Goal: Task Accomplishment & Management: Complete application form

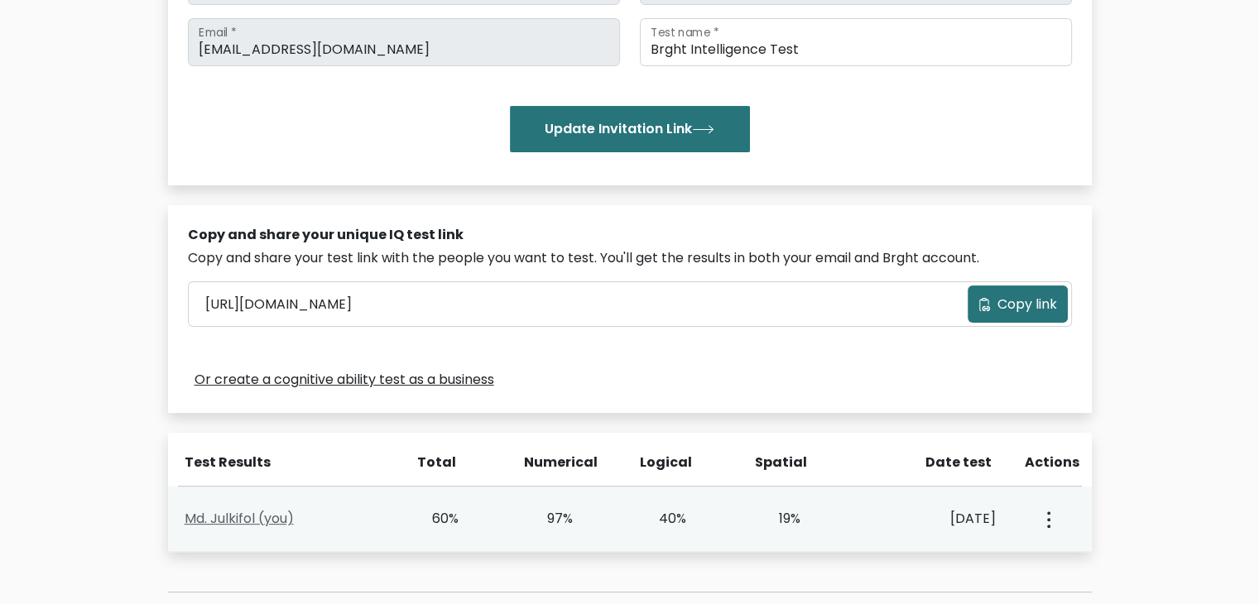
scroll to position [525, 0]
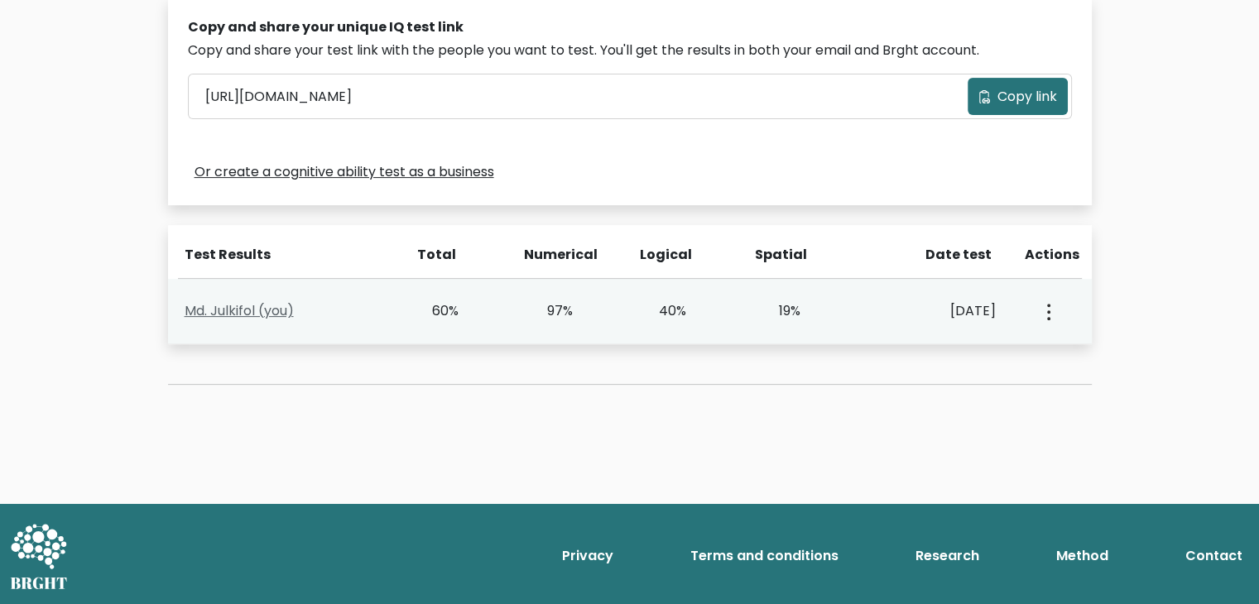
click at [255, 317] on link "Md. Julkifol (you)" at bounding box center [239, 310] width 109 height 19
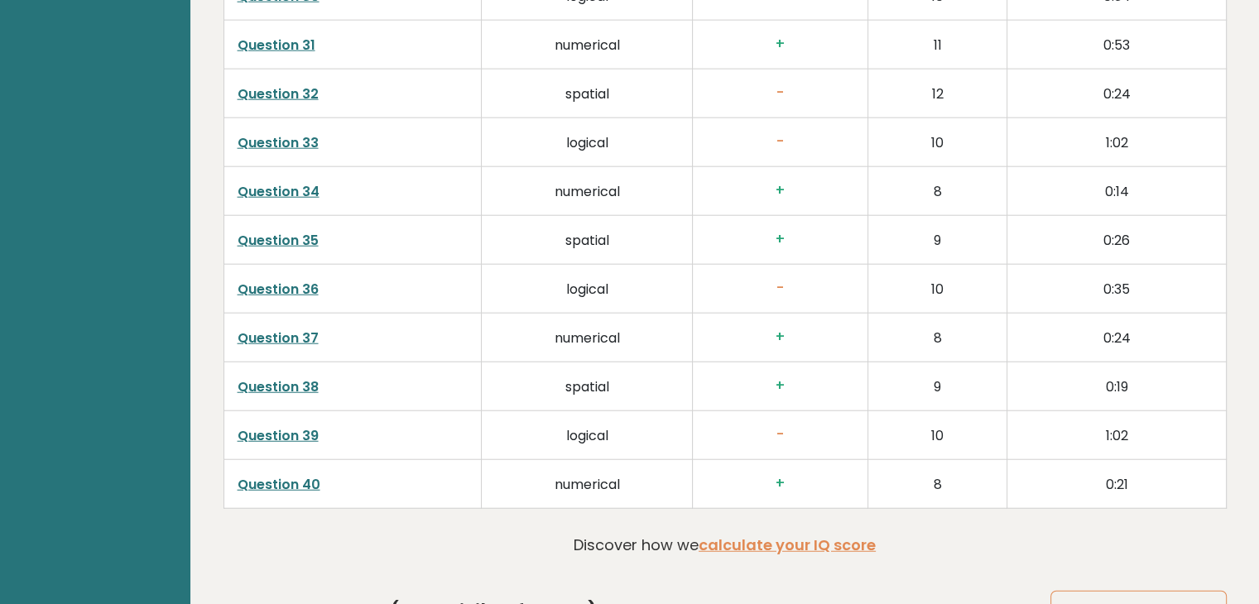
scroll to position [4303, 0]
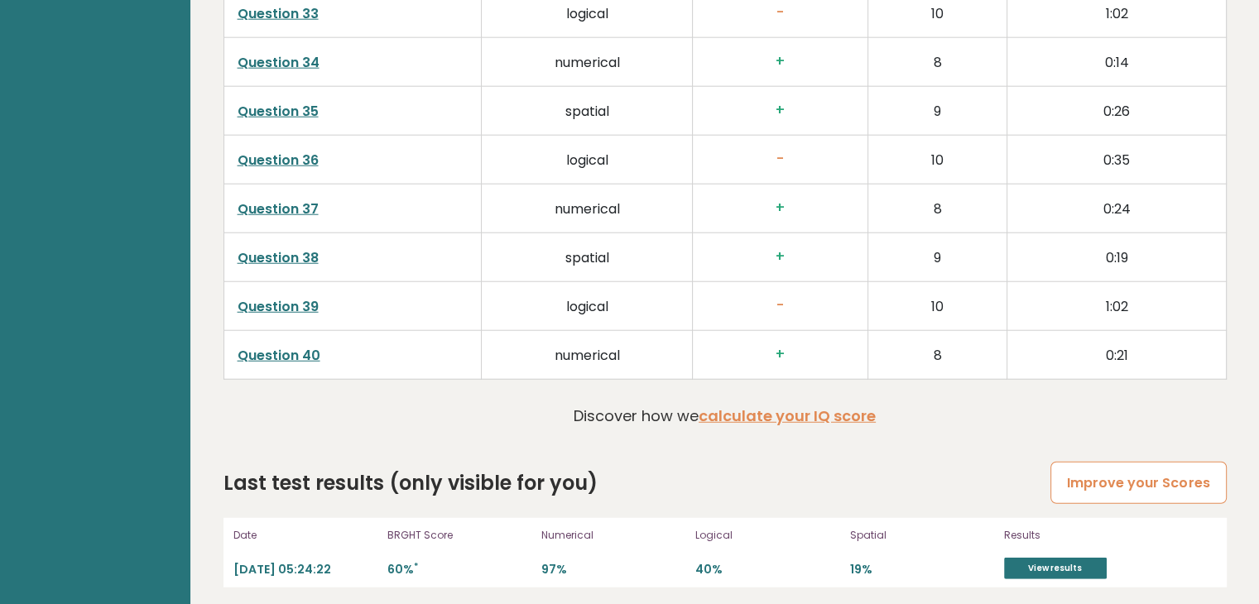
click at [1105, 485] on link "Improve your Scores" at bounding box center [1137, 483] width 175 height 42
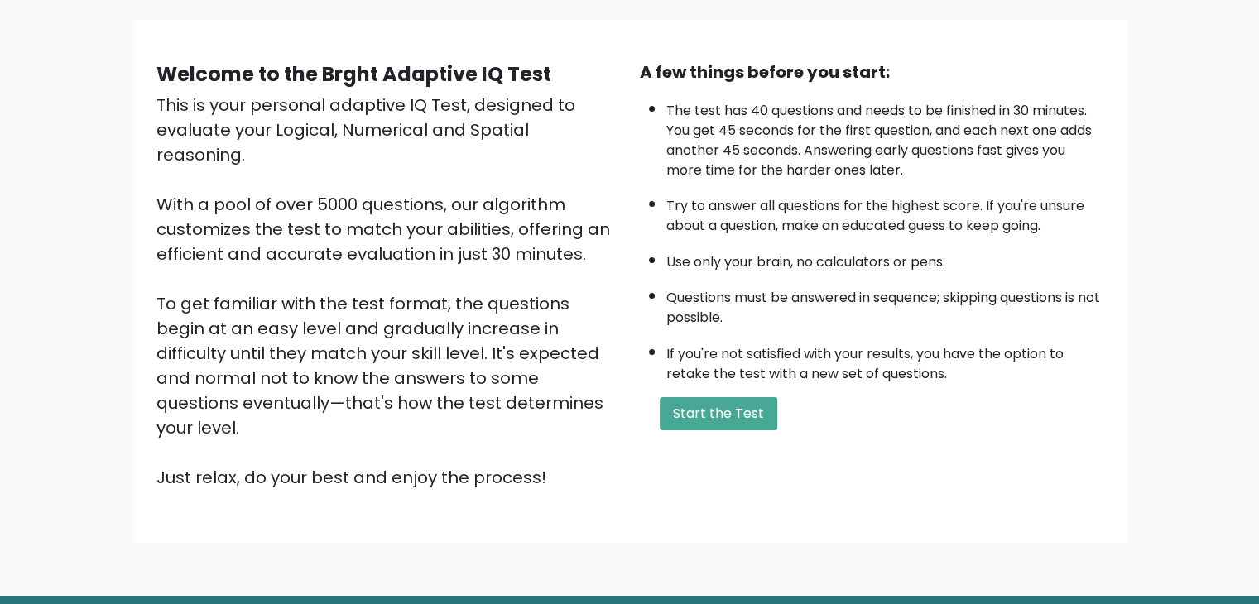
scroll to position [112, 0]
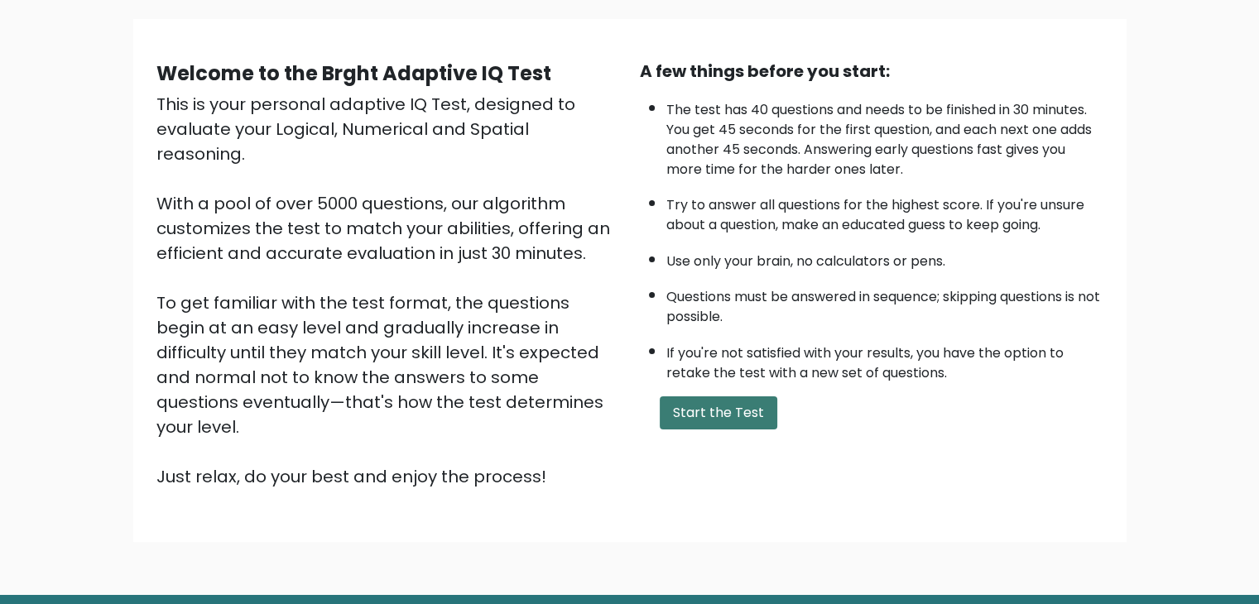
click at [708, 399] on button "Start the Test" at bounding box center [718, 412] width 118 height 33
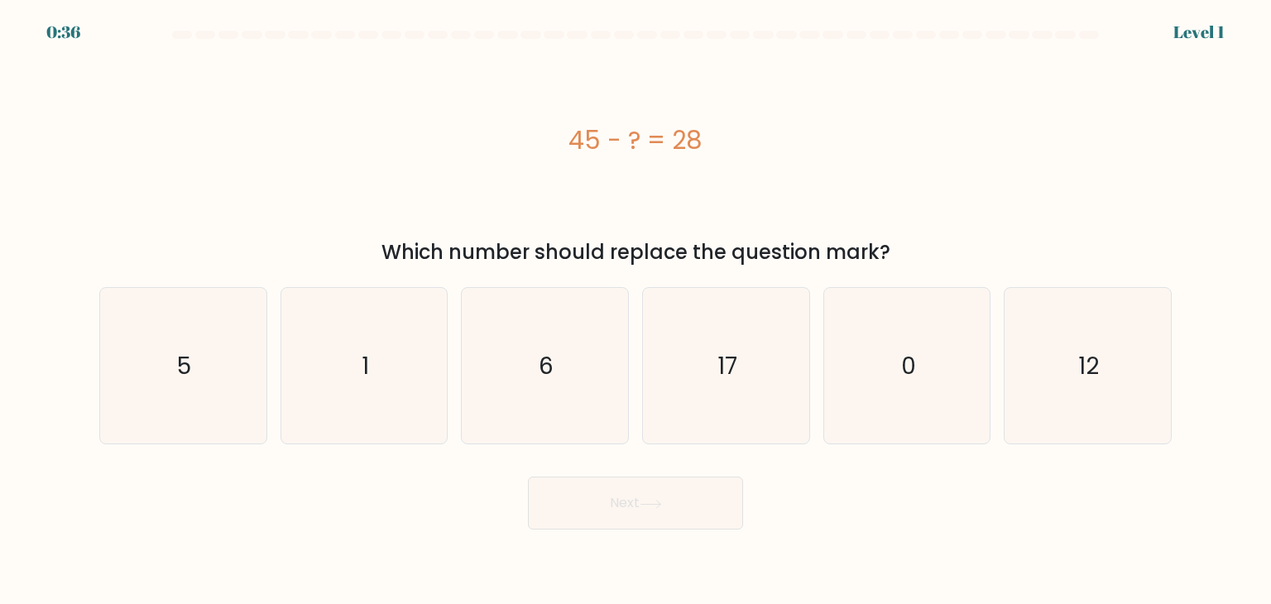
click at [708, 399] on icon "17" at bounding box center [726, 366] width 156 height 156
click at [636, 310] on input "d. 17" at bounding box center [636, 306] width 1 height 8
radio input "true"
click at [657, 516] on button "Next" at bounding box center [635, 503] width 215 height 53
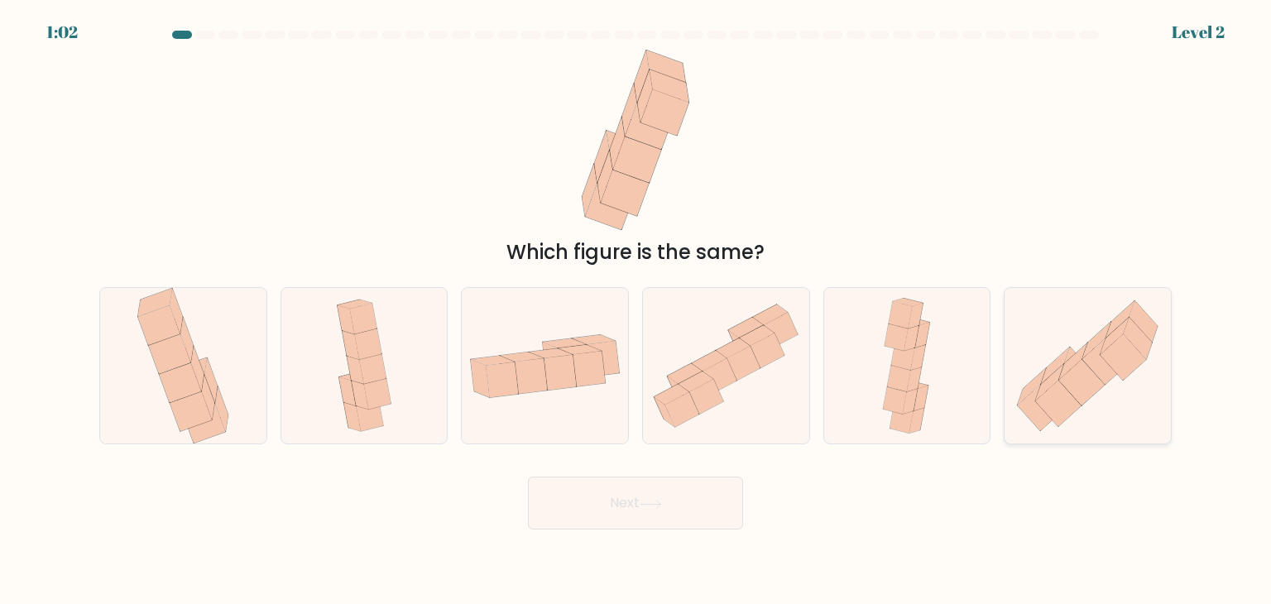
click at [1101, 356] on icon at bounding box center [1124, 357] width 46 height 46
click at [636, 310] on input "f." at bounding box center [636, 306] width 1 height 8
radio input "true"
click at [681, 503] on button "Next" at bounding box center [635, 503] width 215 height 53
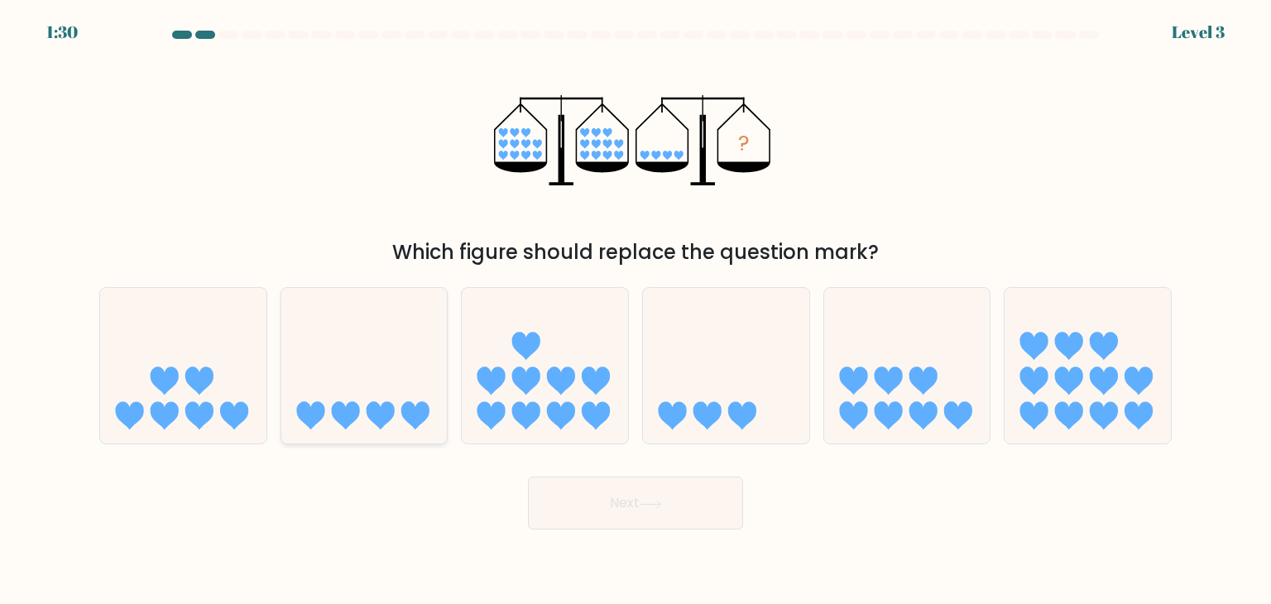
click at [301, 352] on icon at bounding box center [364, 365] width 166 height 137
click at [636, 310] on input "b." at bounding box center [636, 306] width 1 height 8
radio input "true"
click at [626, 493] on button "Next" at bounding box center [635, 503] width 215 height 53
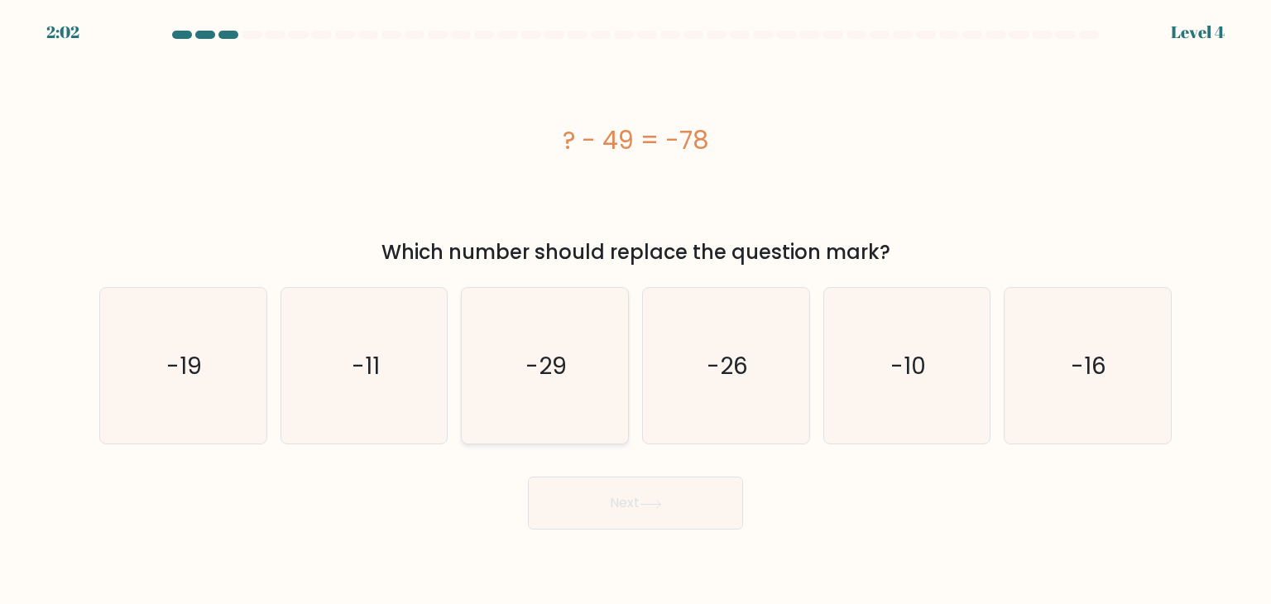
click at [554, 365] on text "-29" at bounding box center [546, 365] width 41 height 33
click at [636, 310] on input "c. -29" at bounding box center [636, 306] width 1 height 8
radio input "true"
click at [612, 520] on button "Next" at bounding box center [635, 503] width 215 height 53
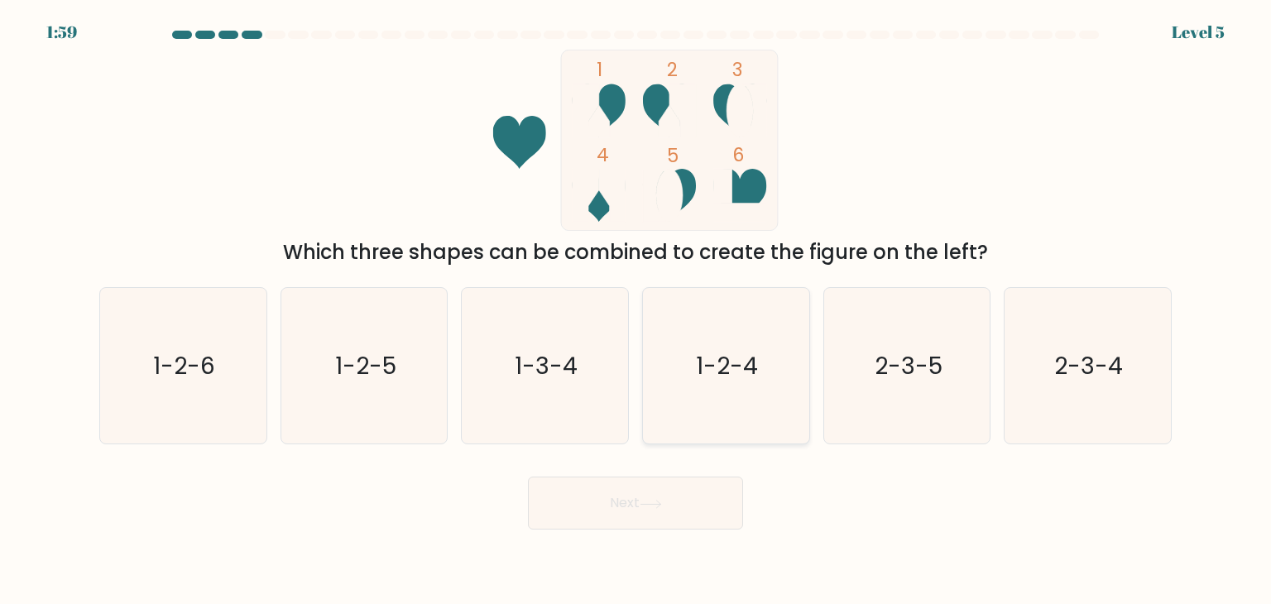
click at [735, 362] on text "1-2-4" at bounding box center [728, 365] width 62 height 33
click at [636, 310] on input "d. 1-2-4" at bounding box center [636, 306] width 1 height 8
radio input "true"
click at [674, 506] on button "Next" at bounding box center [635, 503] width 215 height 53
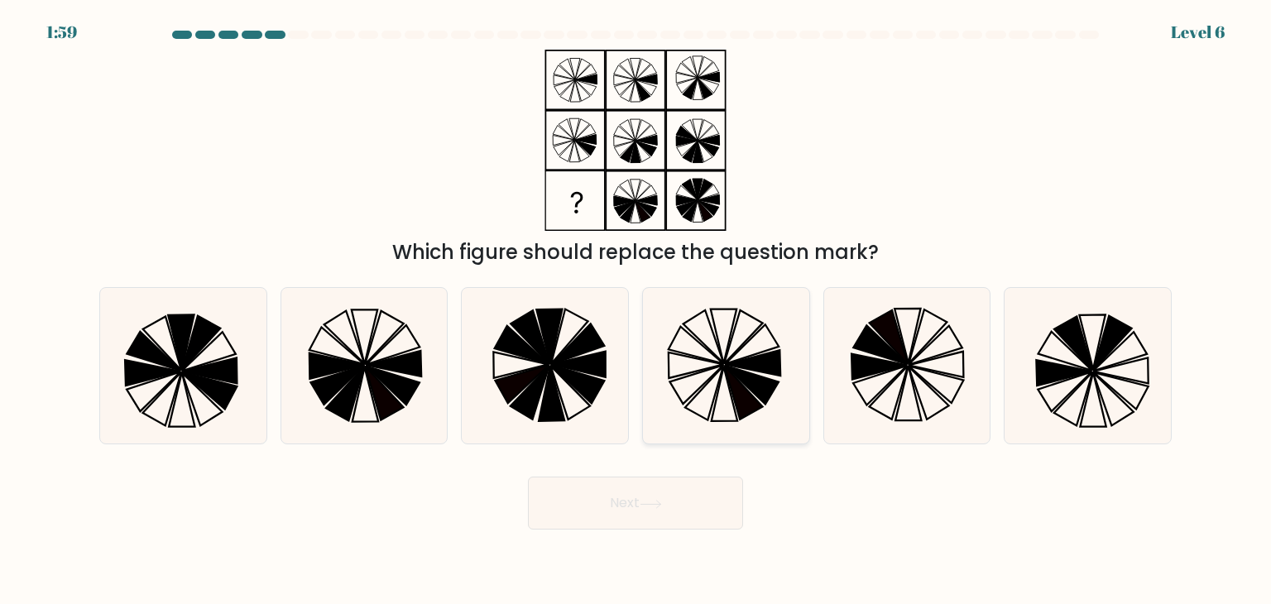
click at [744, 345] on icon at bounding box center [753, 344] width 54 height 40
click at [636, 310] on input "d." at bounding box center [636, 306] width 1 height 8
radio input "true"
click at [629, 514] on button "Next" at bounding box center [635, 503] width 215 height 53
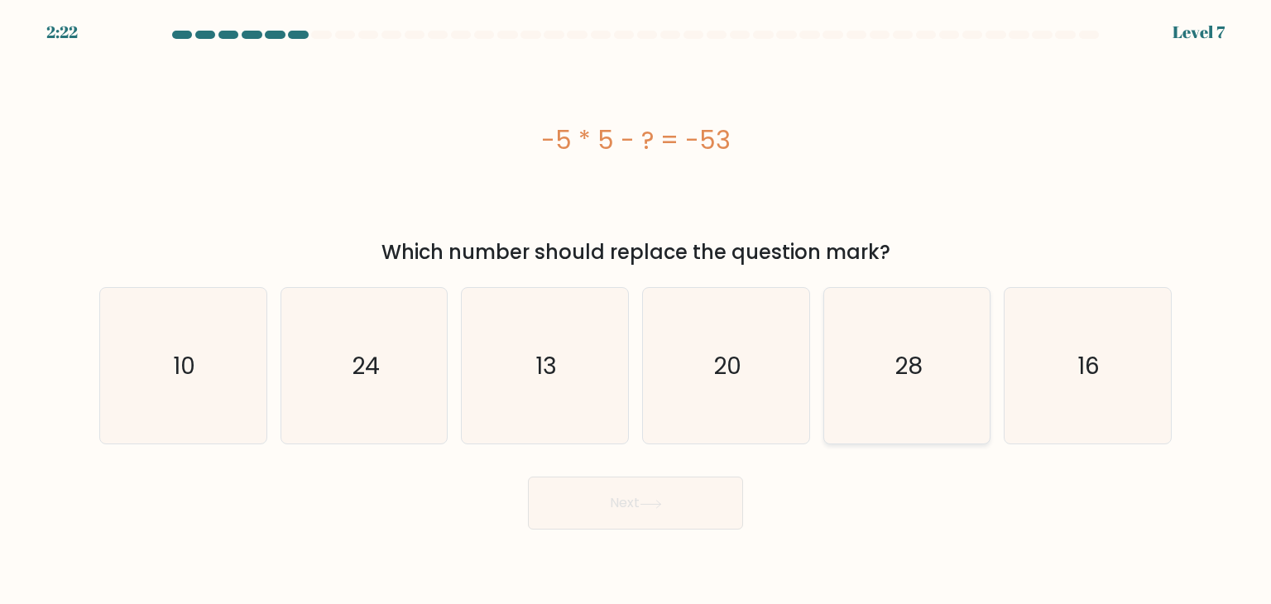
click at [869, 360] on icon "28" at bounding box center [907, 366] width 156 height 156
click at [636, 310] on input "e. 28" at bounding box center [636, 306] width 1 height 8
radio input "true"
click at [655, 496] on button "Next" at bounding box center [635, 503] width 215 height 53
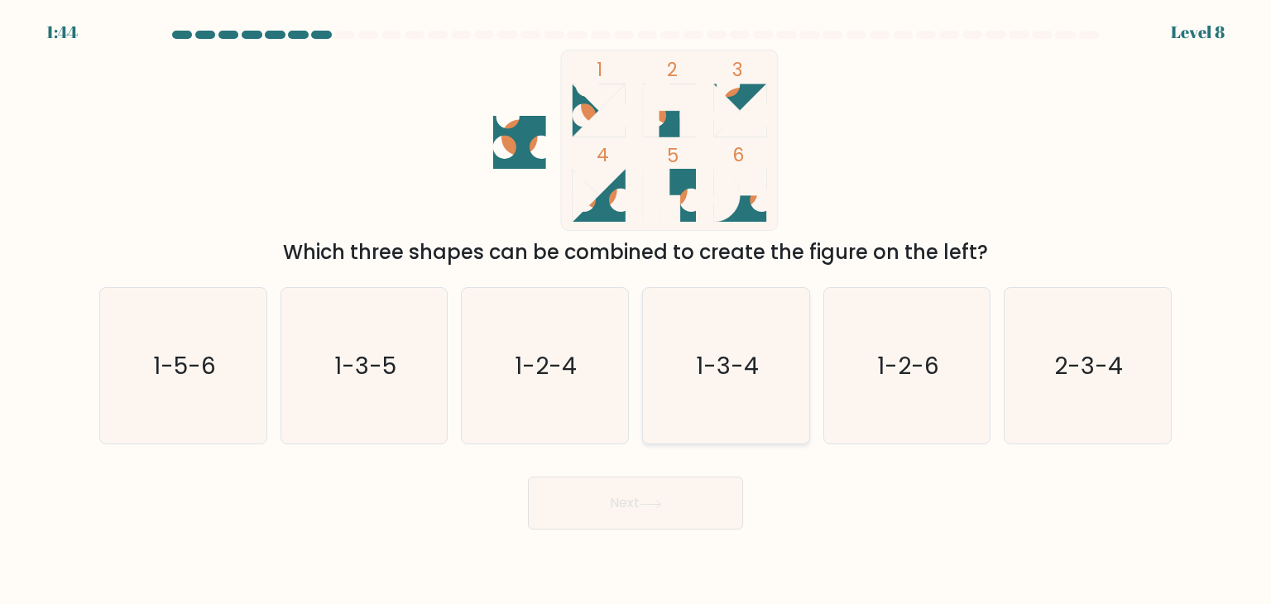
click at [755, 368] on text "1-3-4" at bounding box center [727, 365] width 63 height 33
click at [636, 310] on input "d. 1-3-4" at bounding box center [636, 306] width 1 height 8
radio input "true"
click at [617, 511] on button "Next" at bounding box center [635, 503] width 215 height 53
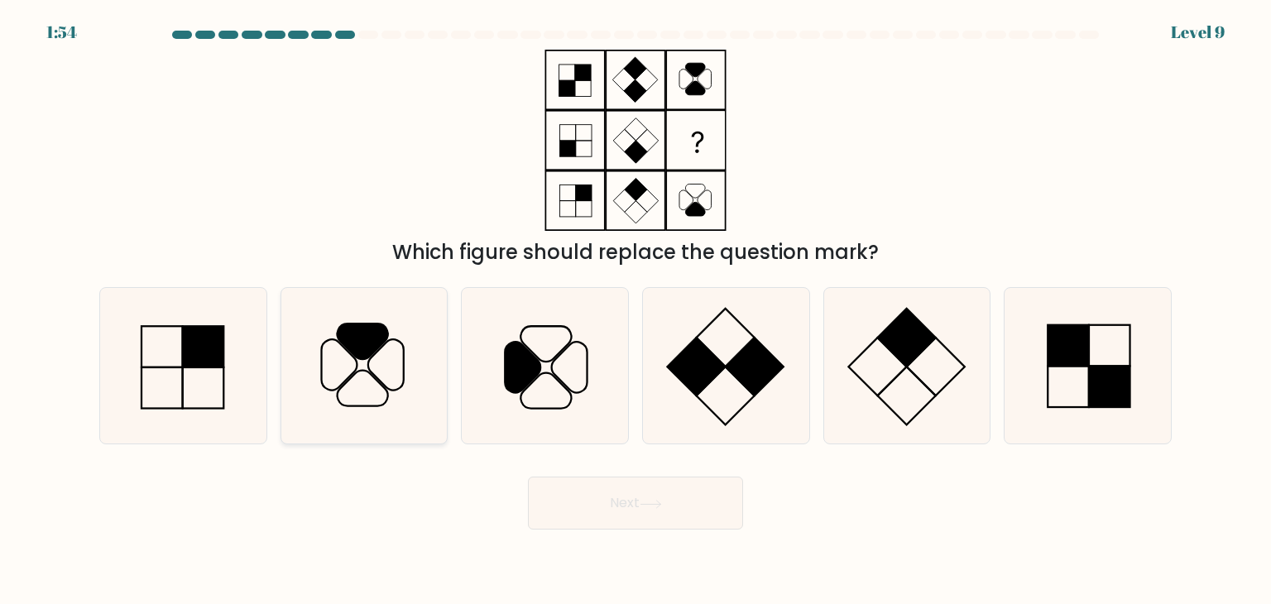
click at [354, 372] on icon at bounding box center [363, 389] width 50 height 36
click at [636, 310] on input "b." at bounding box center [636, 306] width 1 height 8
radio input "true"
click at [615, 501] on button "Next" at bounding box center [635, 503] width 215 height 53
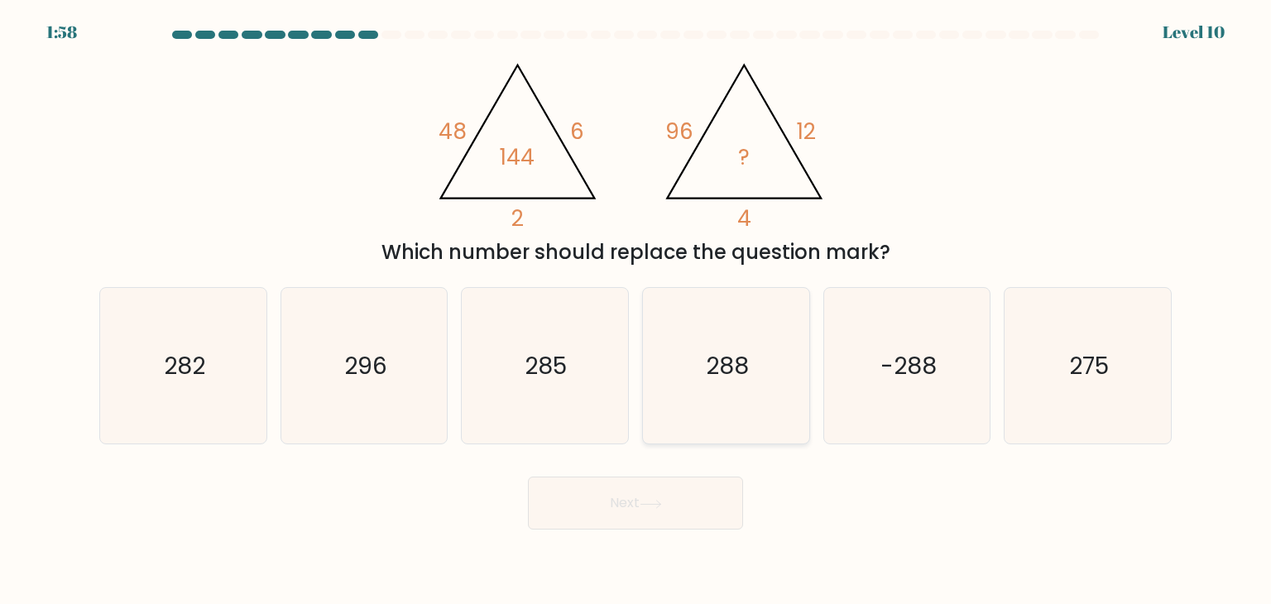
click at [739, 390] on icon "288" at bounding box center [726, 366] width 156 height 156
click at [636, 310] on input "d. 288" at bounding box center [636, 306] width 1 height 8
radio input "true"
click at [671, 508] on button "Next" at bounding box center [635, 503] width 215 height 53
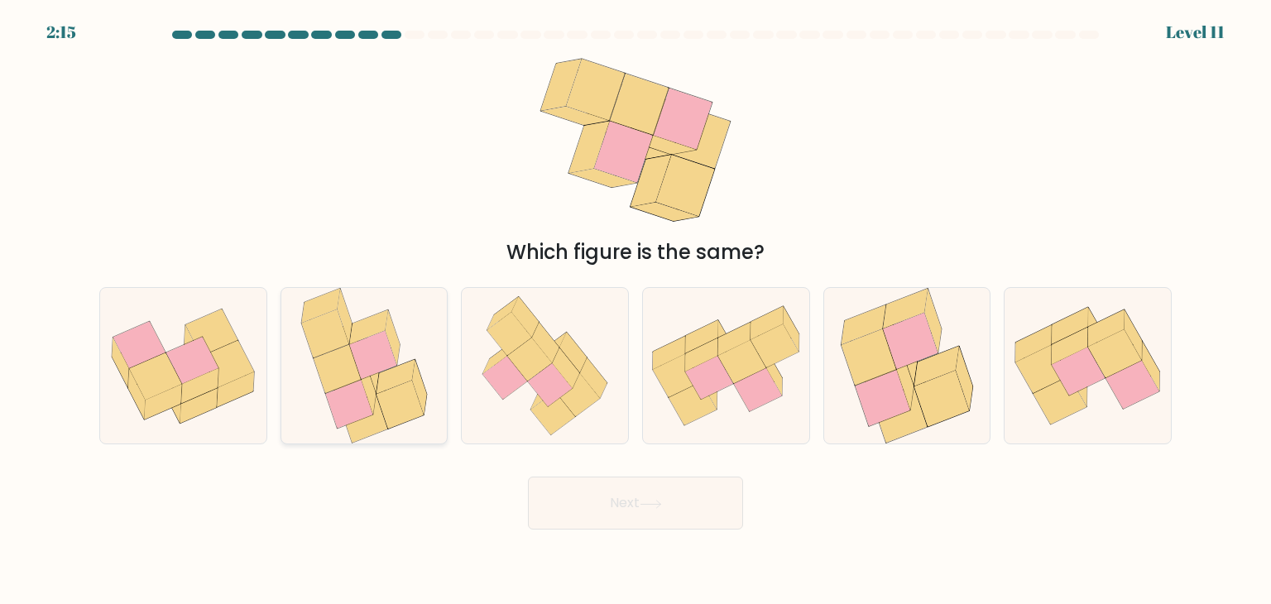
click at [354, 328] on icon at bounding box center [368, 327] width 39 height 35
click at [636, 310] on input "b." at bounding box center [636, 306] width 1 height 8
radio input "true"
click at [645, 516] on button "Next" at bounding box center [635, 503] width 215 height 53
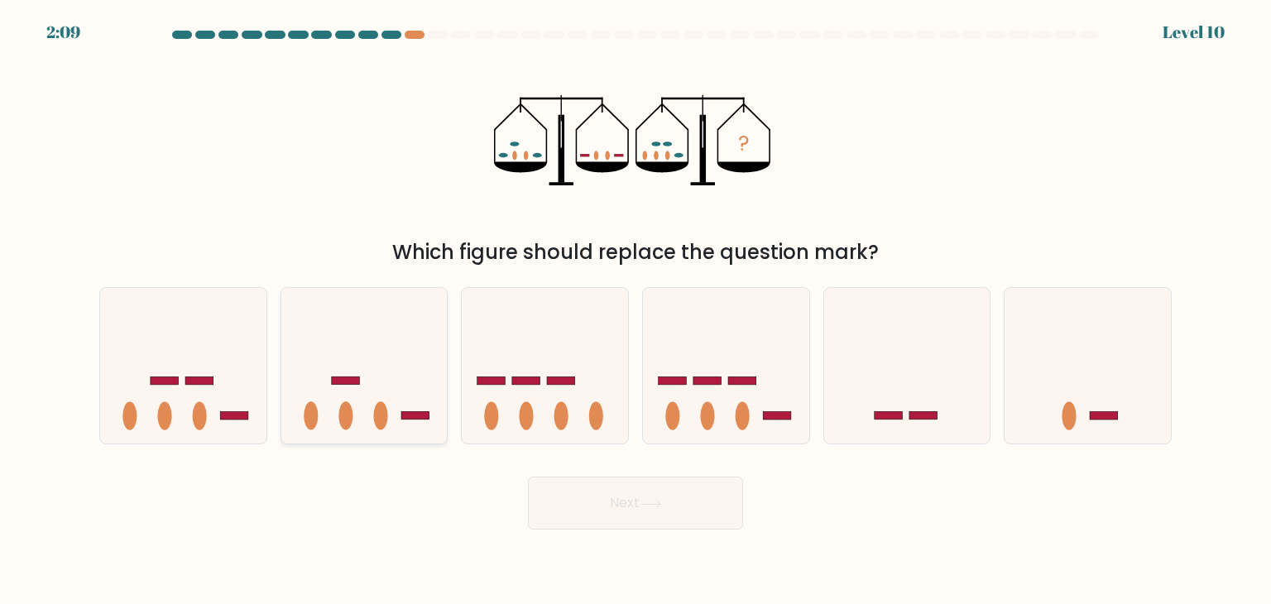
click at [360, 393] on icon at bounding box center [364, 365] width 166 height 137
click at [636, 310] on input "b." at bounding box center [636, 306] width 1 height 8
radio input "true"
click at [591, 505] on button "Next" at bounding box center [635, 503] width 215 height 53
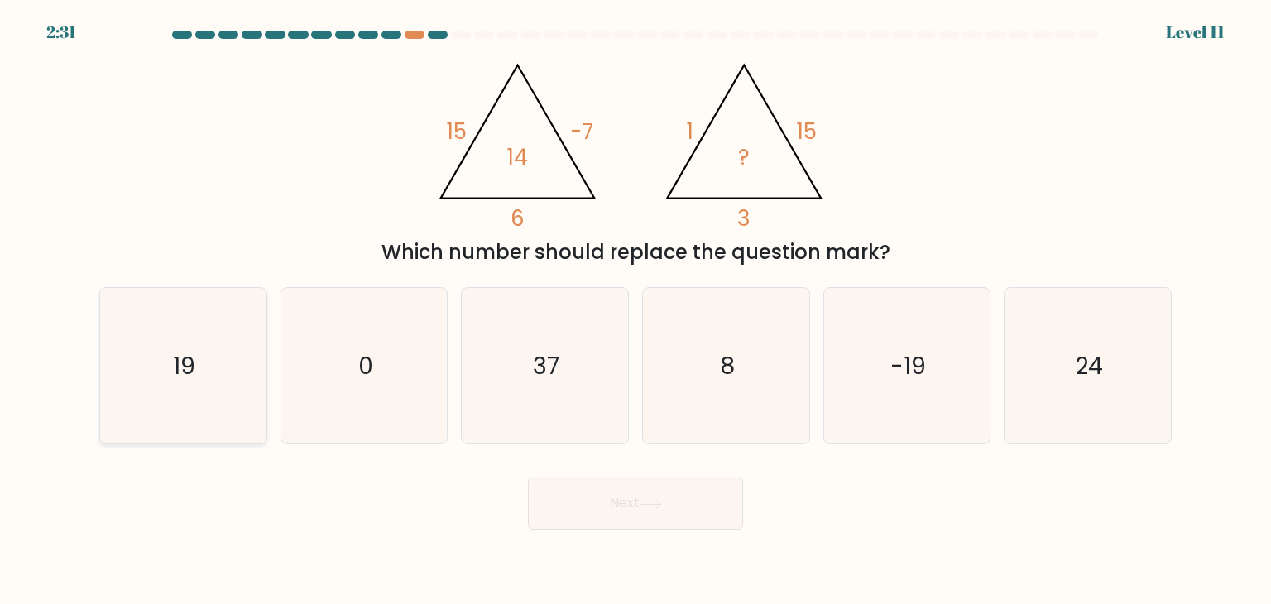
click at [166, 332] on icon "19" at bounding box center [183, 366] width 156 height 156
click at [636, 310] on input "a. 19" at bounding box center [636, 306] width 1 height 8
radio input "true"
click at [676, 491] on button "Next" at bounding box center [635, 503] width 215 height 53
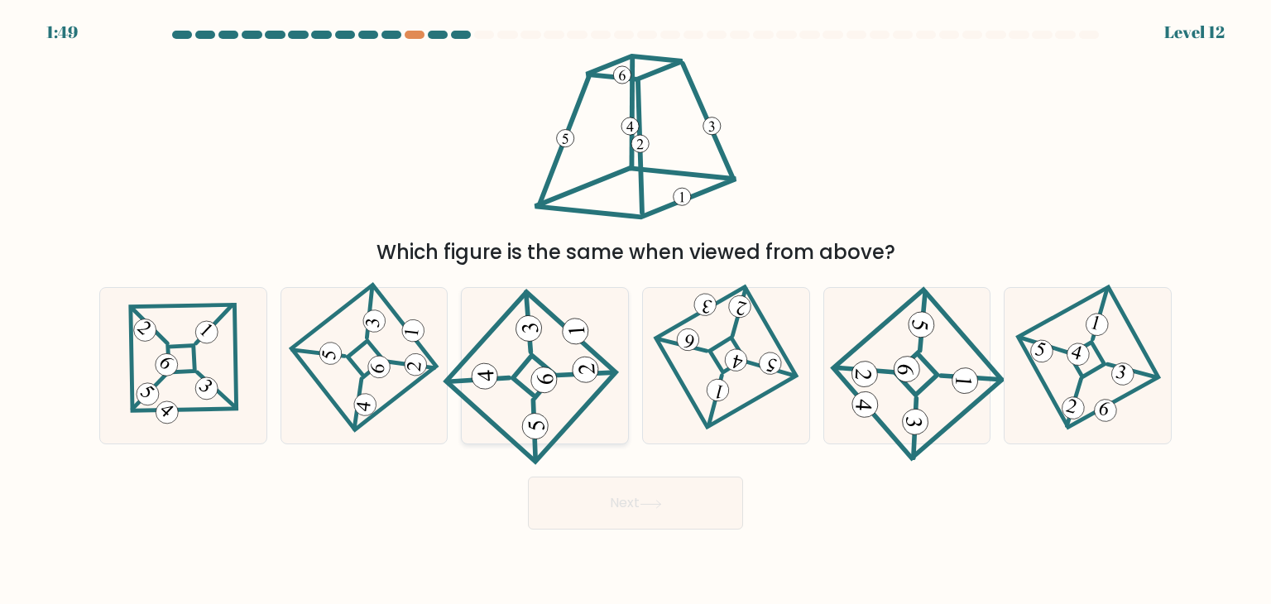
click at [492, 400] on icon at bounding box center [544, 366] width 144 height 125
click at [636, 310] on input "c." at bounding box center [636, 306] width 1 height 8
radio input "true"
click at [662, 495] on button "Next" at bounding box center [635, 503] width 215 height 53
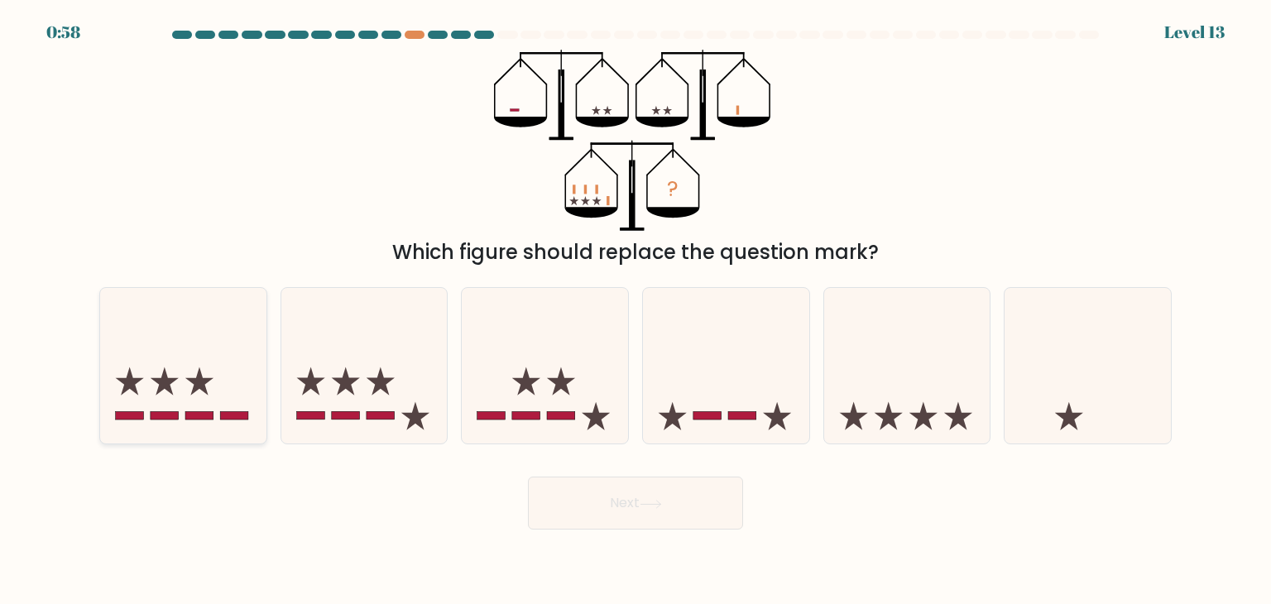
click at [214, 386] on icon at bounding box center [183, 365] width 166 height 137
click at [636, 310] on input "a." at bounding box center [636, 306] width 1 height 8
radio input "true"
click at [629, 517] on button "Next" at bounding box center [635, 503] width 215 height 53
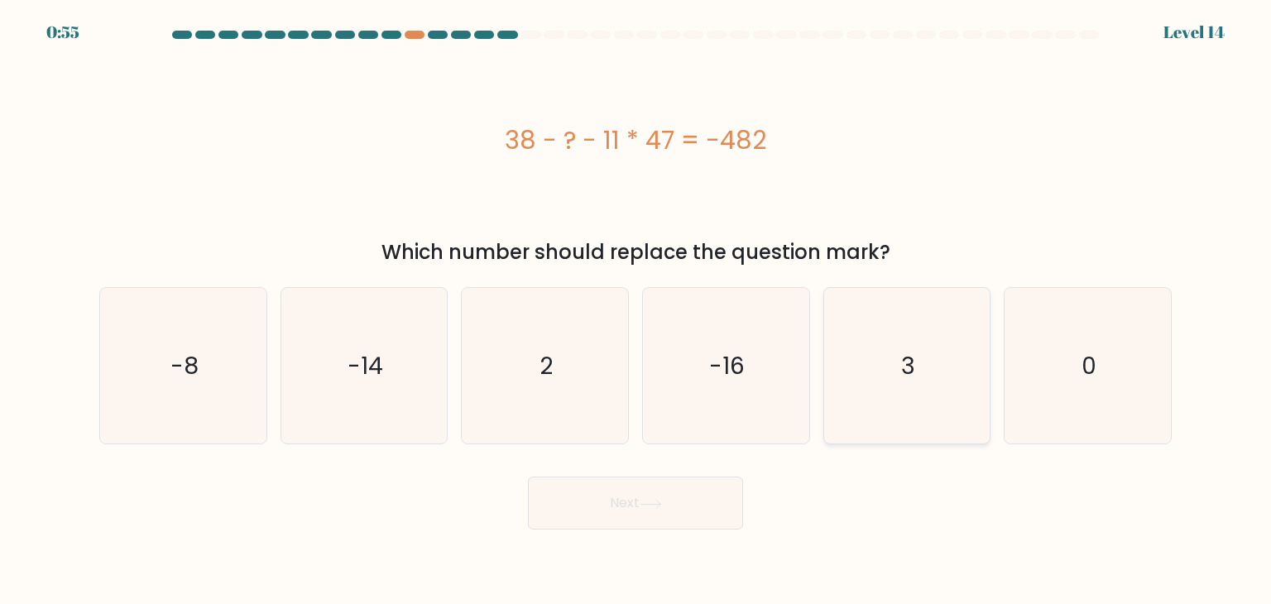
click at [897, 362] on icon "3" at bounding box center [907, 366] width 156 height 156
click at [636, 310] on input "e. 3" at bounding box center [636, 306] width 1 height 8
radio input "true"
click at [643, 510] on button "Next" at bounding box center [635, 503] width 215 height 53
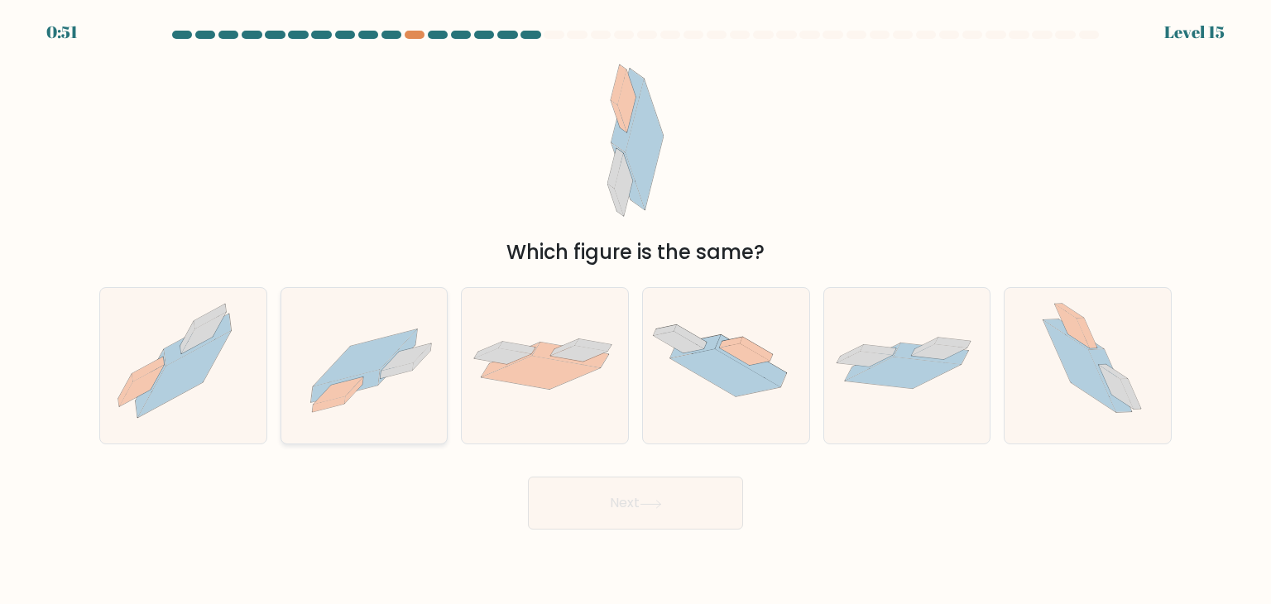
click at [372, 388] on icon at bounding box center [364, 365] width 166 height 119
click at [636, 310] on input "b." at bounding box center [636, 306] width 1 height 8
radio input "true"
click at [662, 511] on button "Next" at bounding box center [635, 503] width 215 height 53
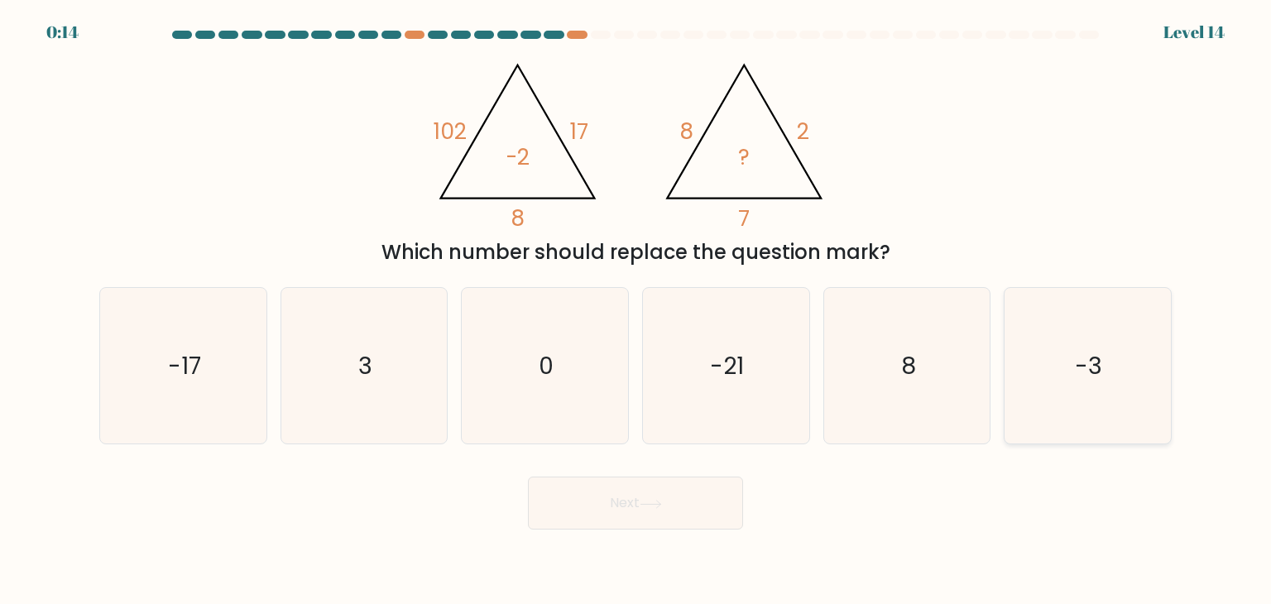
click at [1086, 348] on icon "-3" at bounding box center [1088, 366] width 156 height 156
click at [636, 310] on input "f. -3" at bounding box center [636, 306] width 1 height 8
radio input "true"
click at [599, 501] on button "Next" at bounding box center [635, 503] width 215 height 53
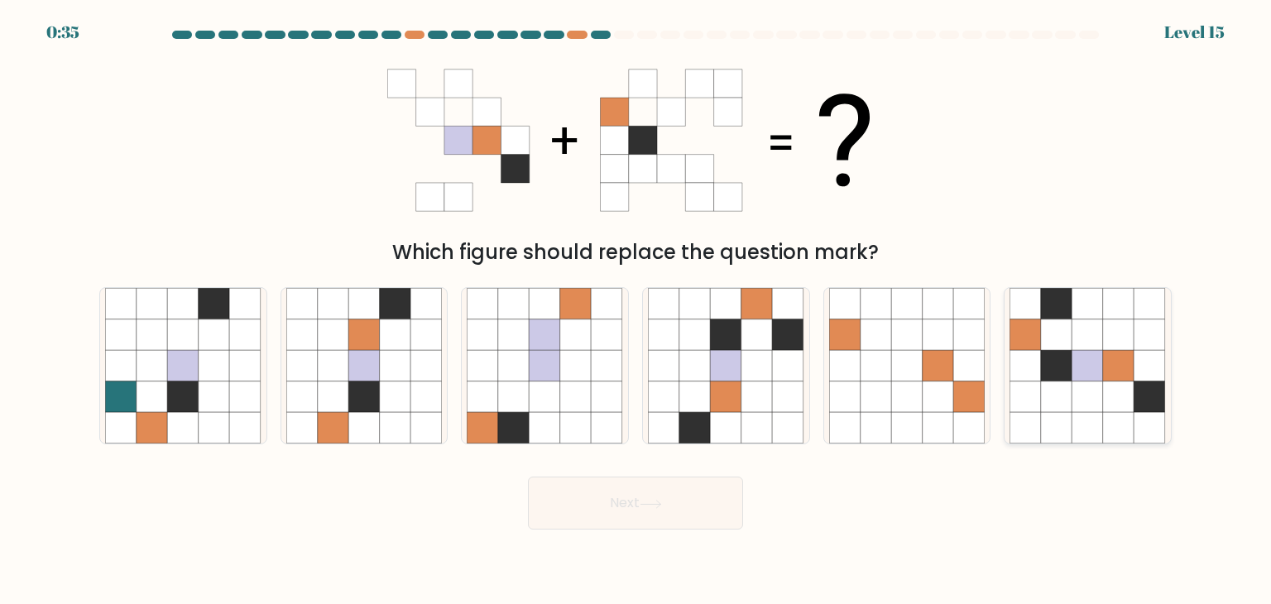
click at [1112, 362] on icon at bounding box center [1118, 365] width 31 height 31
click at [636, 310] on input "f." at bounding box center [636, 306] width 1 height 8
radio input "true"
click at [684, 501] on button "Next" at bounding box center [635, 503] width 215 height 53
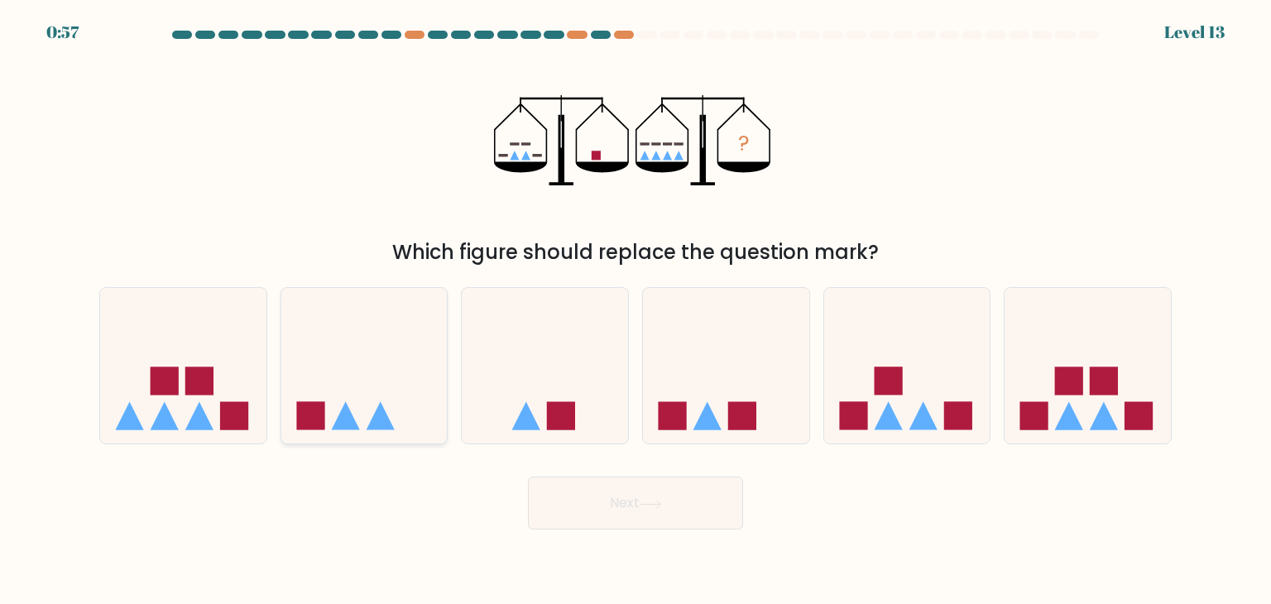
click at [401, 322] on icon at bounding box center [364, 365] width 166 height 137
click at [636, 310] on input "b." at bounding box center [636, 306] width 1 height 8
radio input "true"
click at [662, 507] on icon at bounding box center [651, 504] width 22 height 9
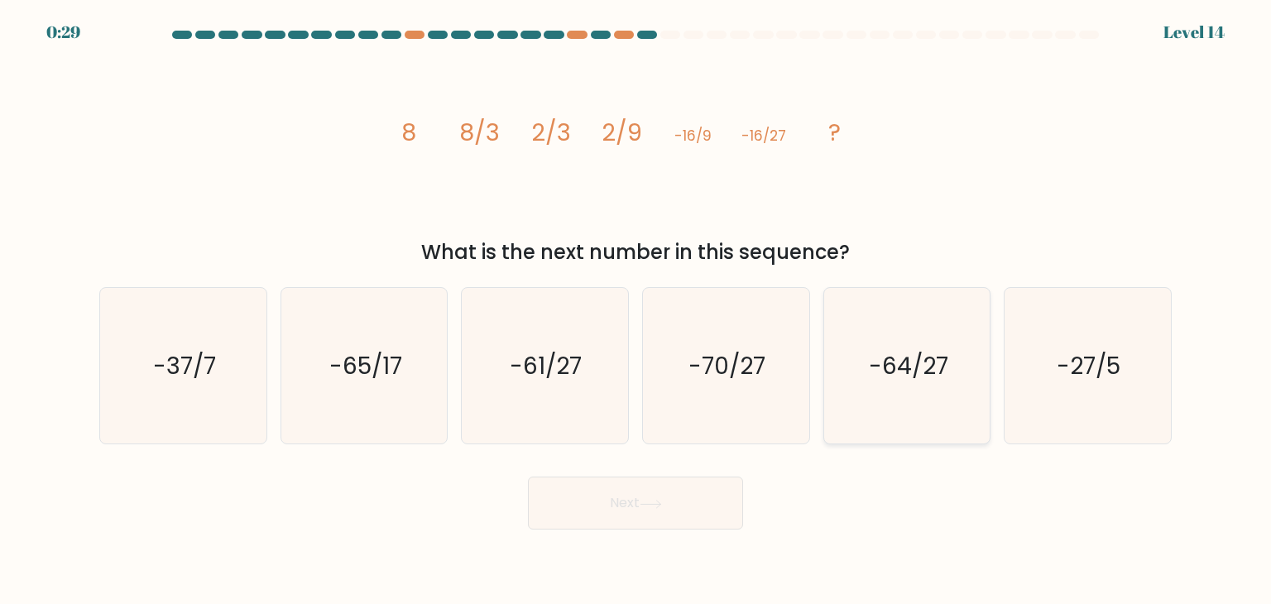
click at [897, 367] on text "-64/27" at bounding box center [908, 365] width 79 height 33
click at [636, 310] on input "e. -64/27" at bounding box center [636, 306] width 1 height 8
radio input "true"
click at [670, 515] on button "Next" at bounding box center [635, 503] width 215 height 53
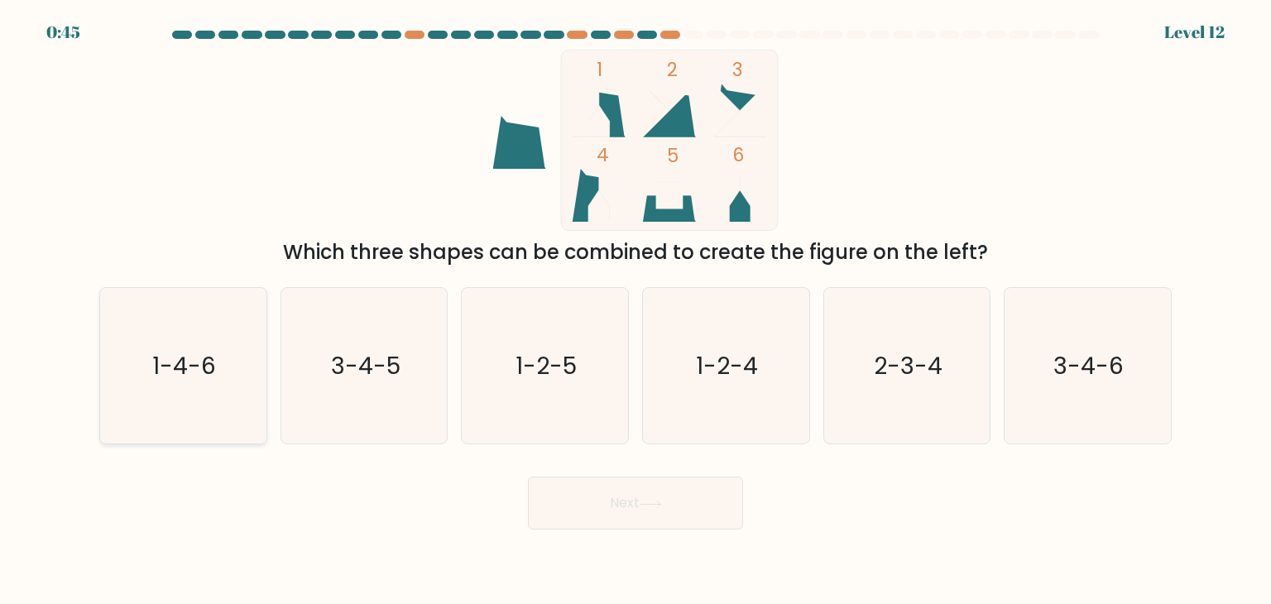
click at [146, 381] on icon "1-4-6" at bounding box center [183, 366] width 156 height 156
click at [636, 310] on input "a. 1-4-6" at bounding box center [636, 306] width 1 height 8
radio input "true"
click at [643, 511] on button "Next" at bounding box center [635, 503] width 215 height 53
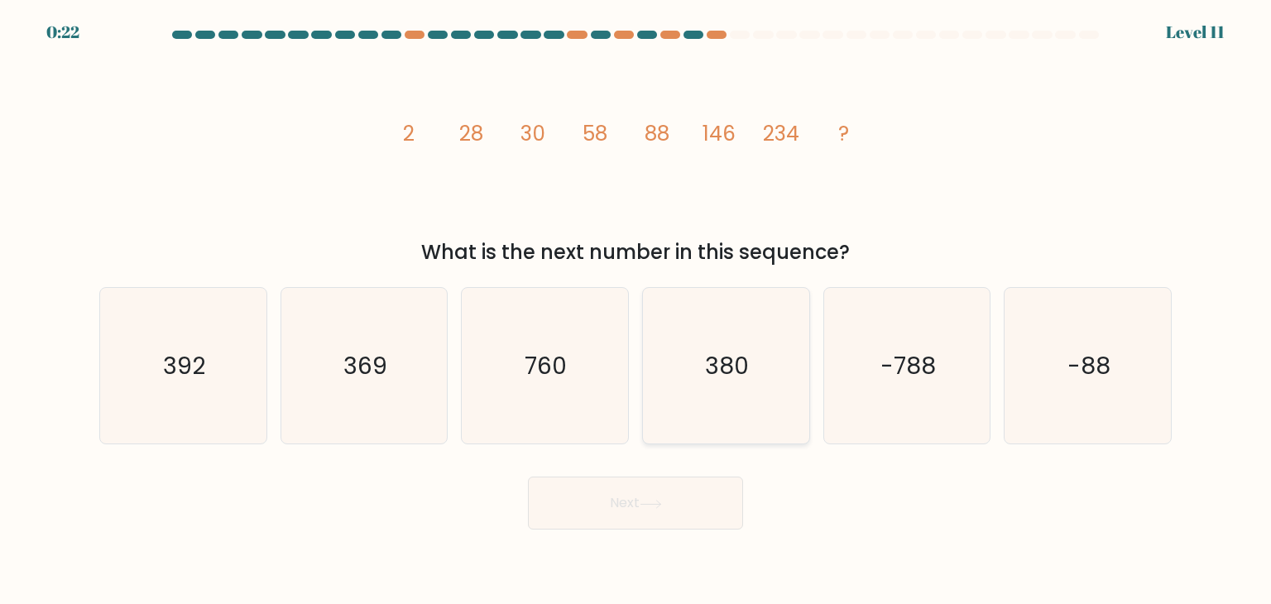
click at [730, 358] on text "380" at bounding box center [728, 365] width 44 height 33
click at [636, 310] on input "d. 380" at bounding box center [636, 306] width 1 height 8
radio input "true"
click at [624, 524] on button "Next" at bounding box center [635, 503] width 215 height 53
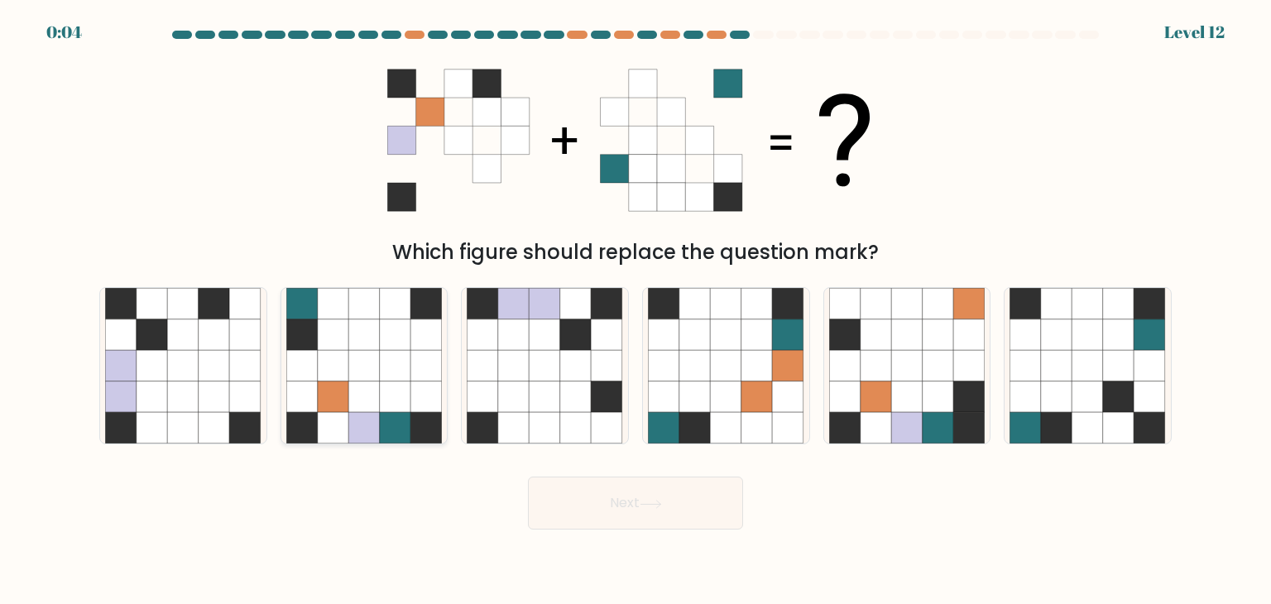
click at [365, 378] on icon at bounding box center [363, 365] width 31 height 31
click at [636, 310] on input "b." at bounding box center [636, 306] width 1 height 8
radio input "true"
click at [642, 506] on button "Next" at bounding box center [635, 503] width 215 height 53
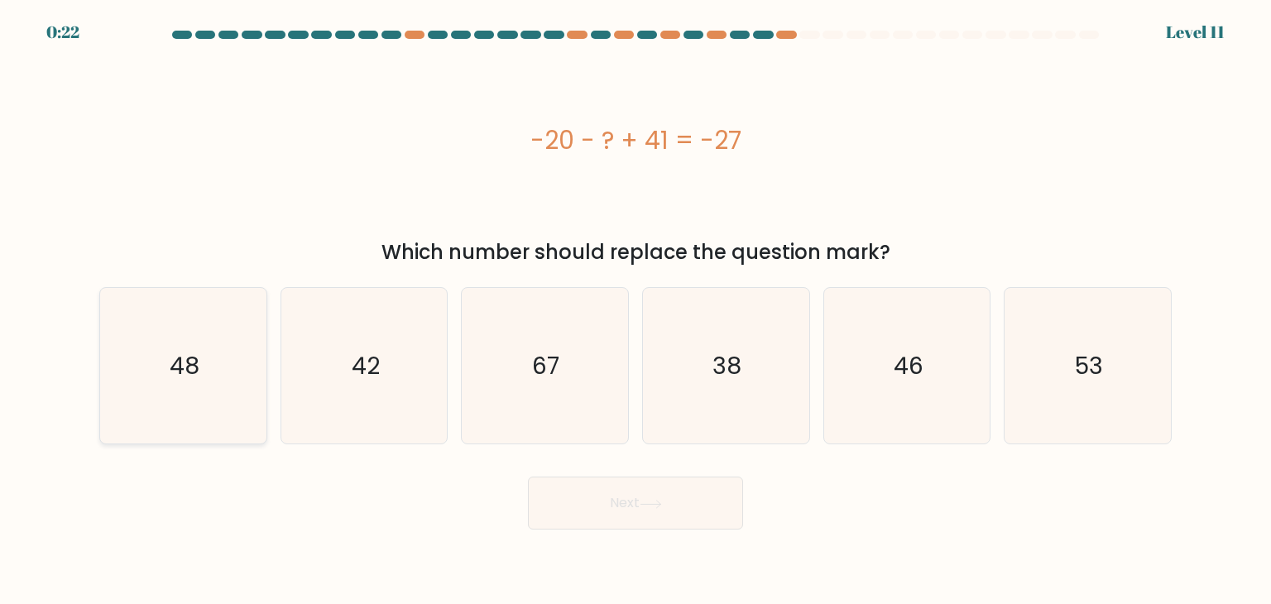
click at [200, 338] on icon "48" at bounding box center [183, 366] width 156 height 156
click at [636, 310] on input "a. 48" at bounding box center [636, 306] width 1 height 8
radio input "true"
click at [631, 511] on button "Next" at bounding box center [635, 503] width 215 height 53
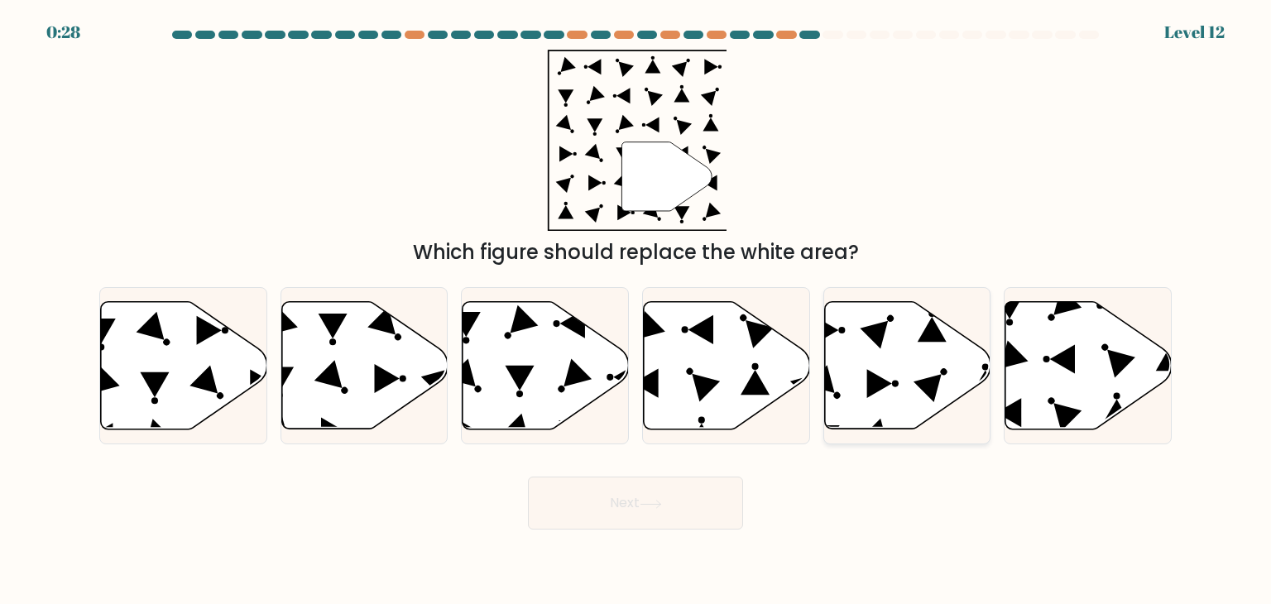
click at [915, 370] on icon at bounding box center [907, 365] width 166 height 127
click at [636, 310] on input "e." at bounding box center [636, 306] width 1 height 8
radio input "true"
click at [627, 511] on button "Next" at bounding box center [635, 503] width 215 height 53
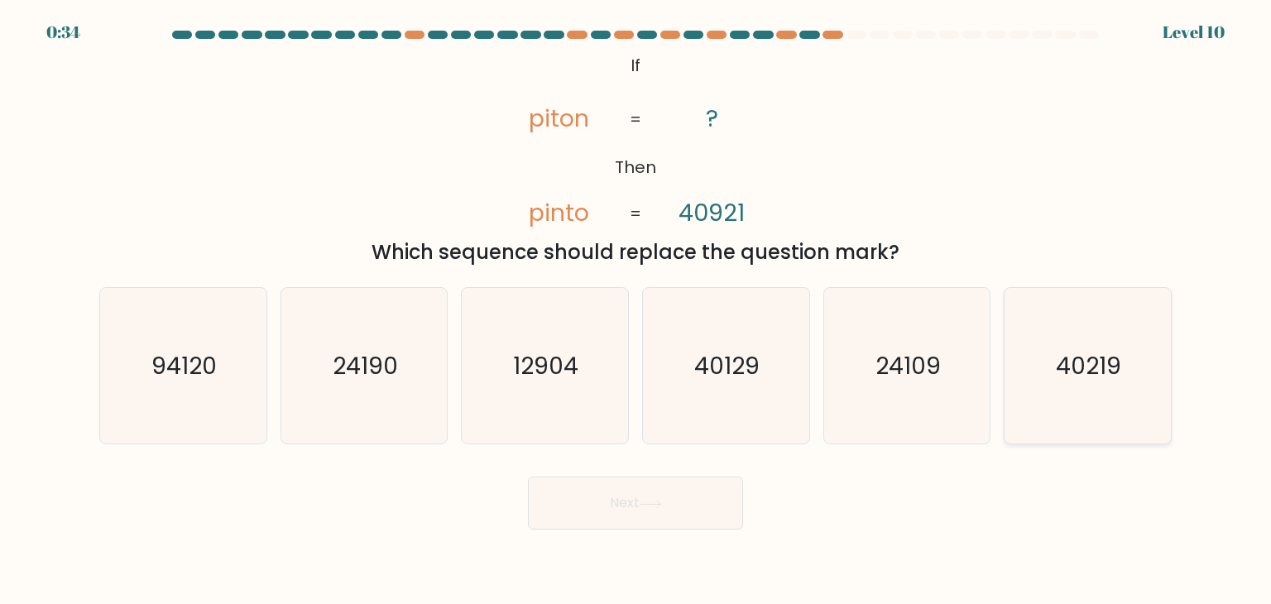
click at [1089, 361] on text "40219" at bounding box center [1089, 365] width 65 height 33
click at [636, 310] on input "f. 40219" at bounding box center [636, 306] width 1 height 8
radio input "true"
click at [720, 499] on button "Next" at bounding box center [635, 503] width 215 height 53
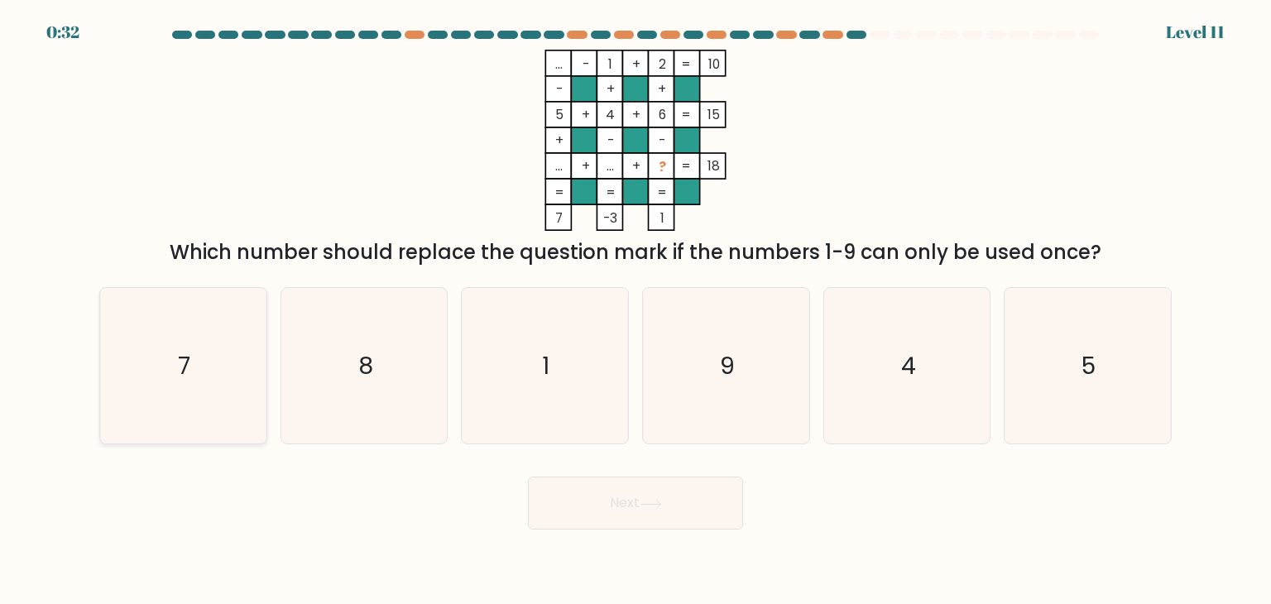
click at [200, 335] on icon "7" at bounding box center [183, 366] width 156 height 156
click at [636, 310] on input "a. 7" at bounding box center [636, 306] width 1 height 8
radio input "true"
click at [669, 507] on button "Next" at bounding box center [635, 503] width 215 height 53
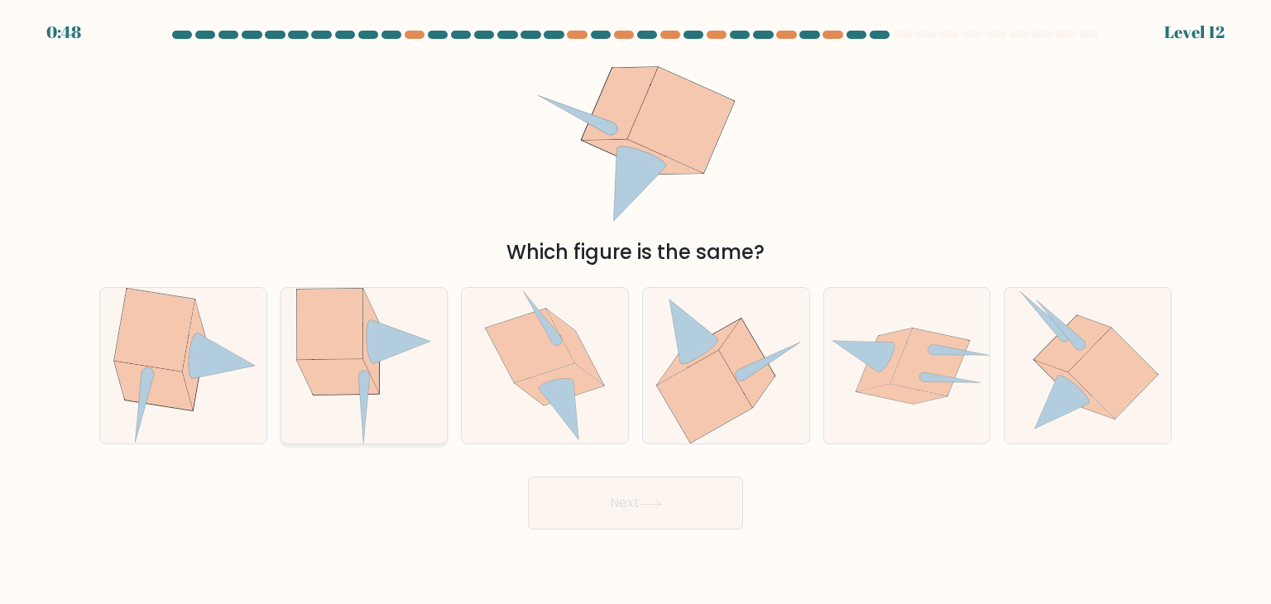
click at [341, 322] on icon at bounding box center [330, 324] width 66 height 71
click at [636, 310] on input "b." at bounding box center [636, 306] width 1 height 8
radio input "true"
click at [702, 482] on button "Next" at bounding box center [635, 503] width 215 height 53
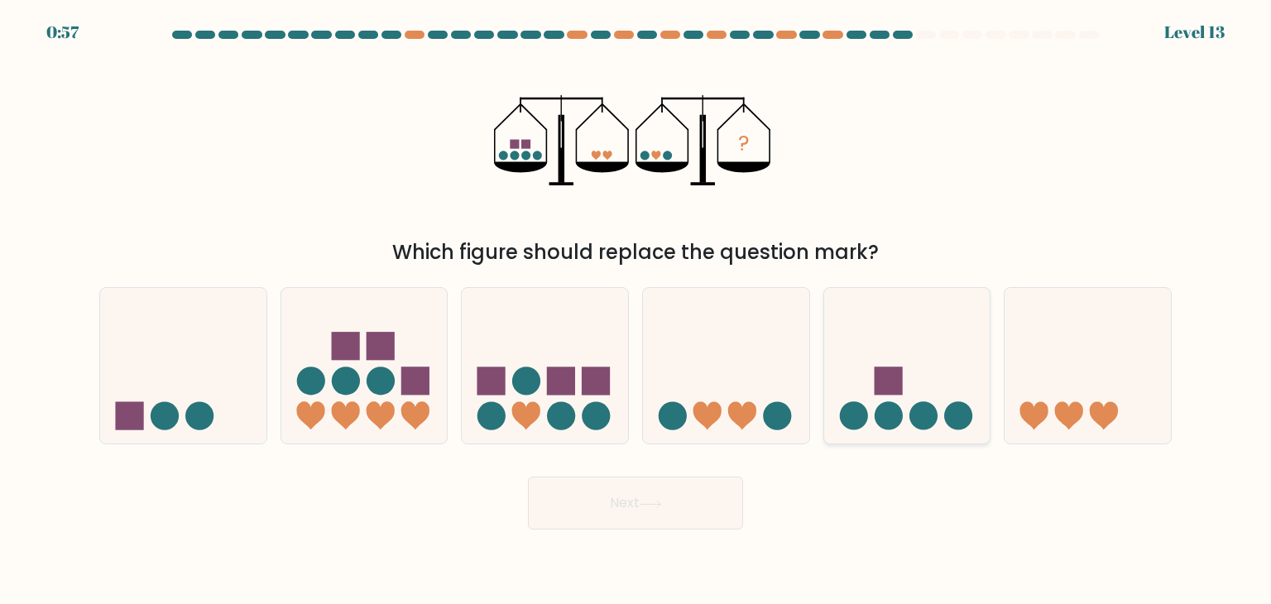
click at [923, 370] on icon at bounding box center [907, 365] width 166 height 137
click at [636, 310] on input "e." at bounding box center [636, 306] width 1 height 8
radio input "true"
click at [662, 500] on icon at bounding box center [651, 504] width 22 height 9
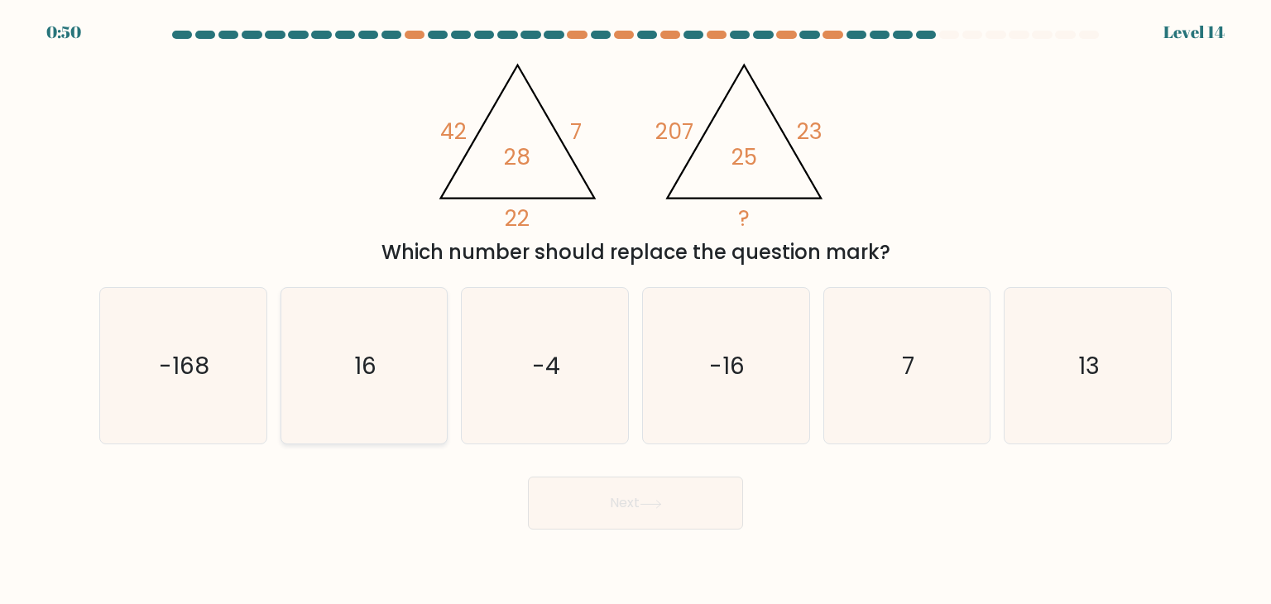
click at [384, 352] on icon "16" at bounding box center [364, 366] width 156 height 156
click at [636, 310] on input "b. 16" at bounding box center [636, 306] width 1 height 8
radio input "true"
click at [695, 519] on button "Next" at bounding box center [635, 503] width 215 height 53
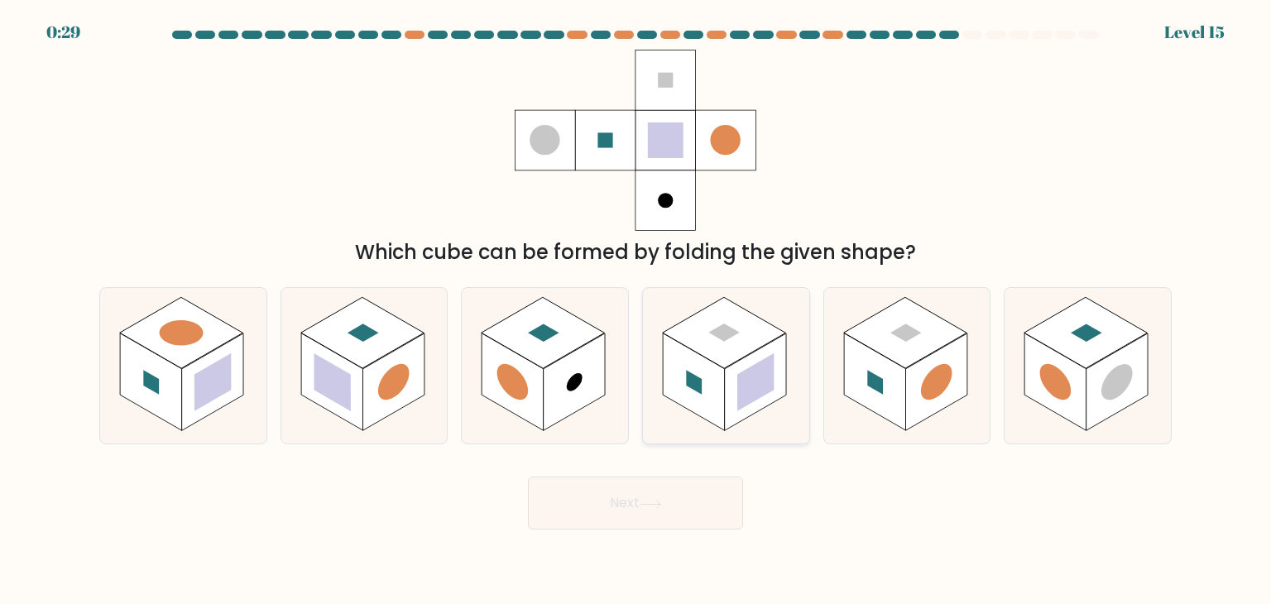
click at [741, 325] on rect at bounding box center [724, 332] width 123 height 71
click at [636, 310] on input "d." at bounding box center [636, 306] width 1 height 8
radio input "true"
click at [640, 495] on button "Next" at bounding box center [635, 503] width 215 height 53
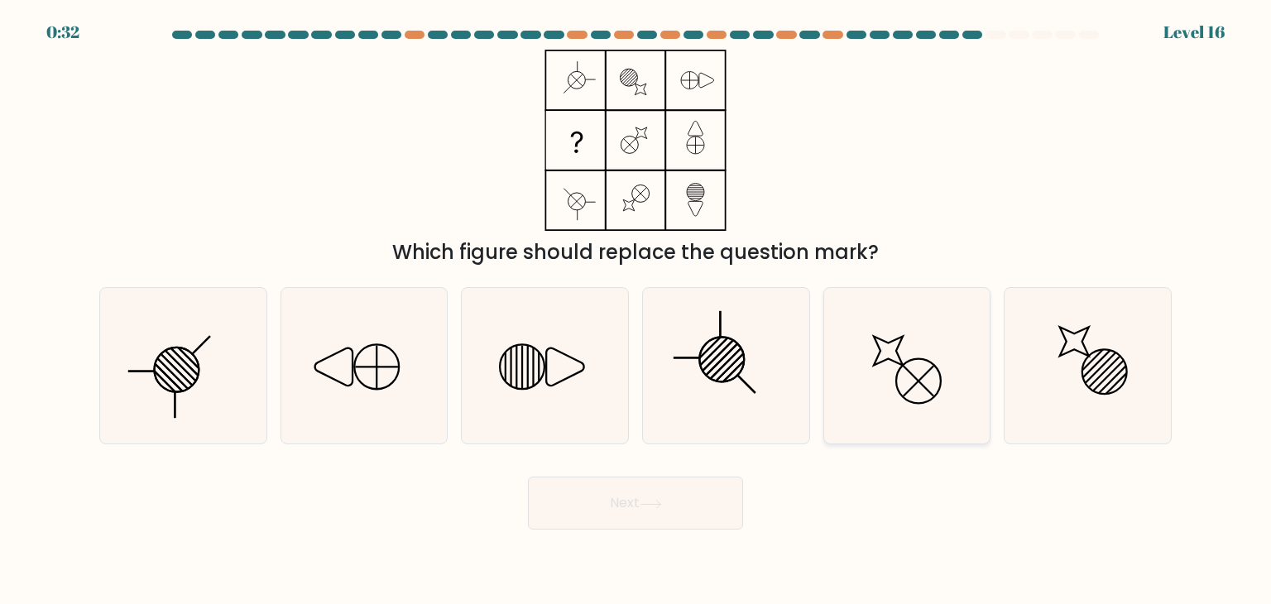
click at [933, 341] on icon at bounding box center [907, 366] width 156 height 156
click at [636, 310] on input "e." at bounding box center [636, 306] width 1 height 8
radio input "true"
click at [768, 359] on icon at bounding box center [726, 366] width 156 height 156
click at [636, 310] on input "d." at bounding box center [636, 306] width 1 height 8
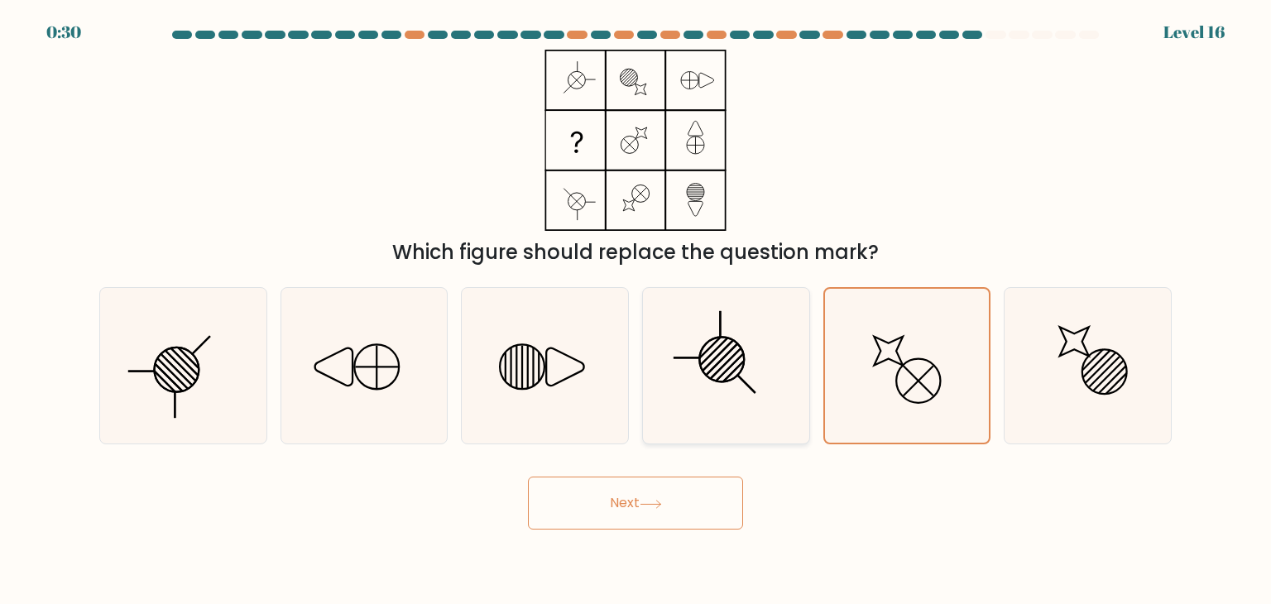
radio input "true"
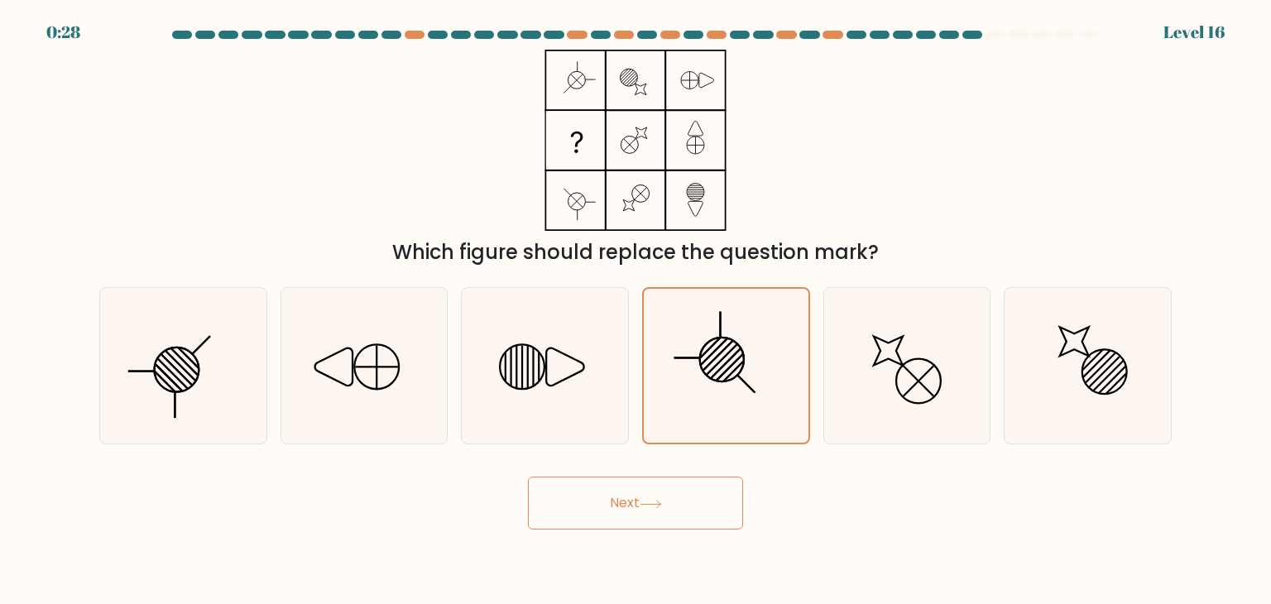
click at [650, 511] on button "Next" at bounding box center [635, 503] width 215 height 53
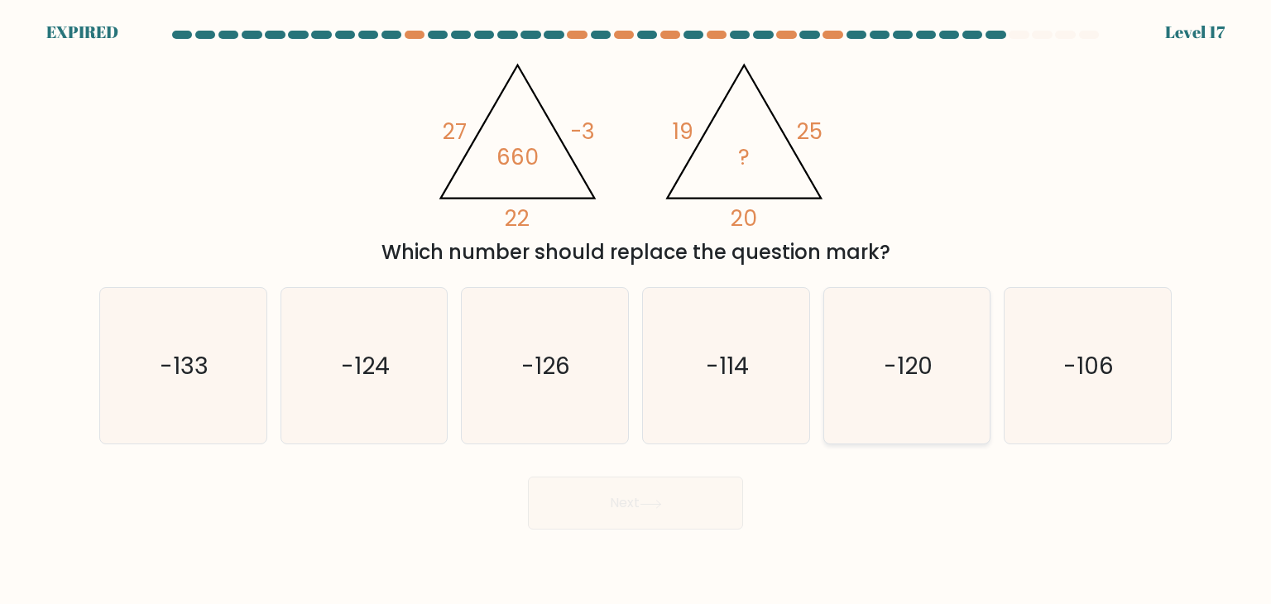
click at [937, 361] on icon "-120" at bounding box center [907, 366] width 156 height 156
click at [636, 310] on input "e. -120" at bounding box center [636, 306] width 1 height 8
radio input "true"
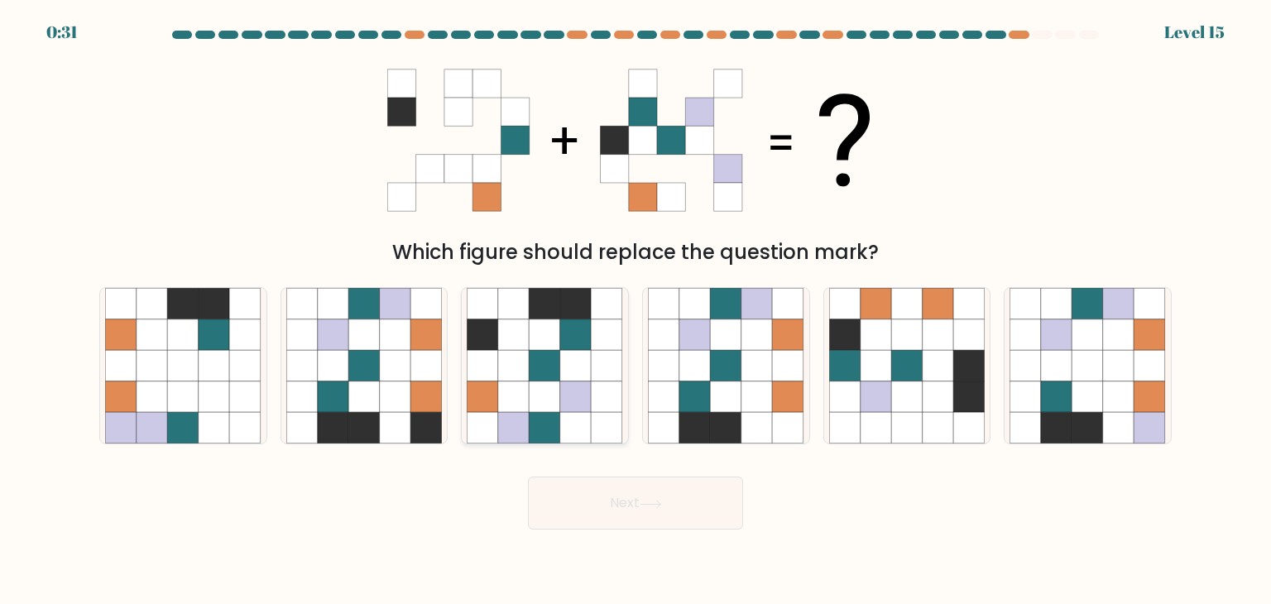
click at [499, 398] on icon at bounding box center [513, 396] width 31 height 31
click at [636, 310] on input "c." at bounding box center [636, 306] width 1 height 8
radio input "true"
click at [654, 524] on button "Next" at bounding box center [635, 503] width 215 height 53
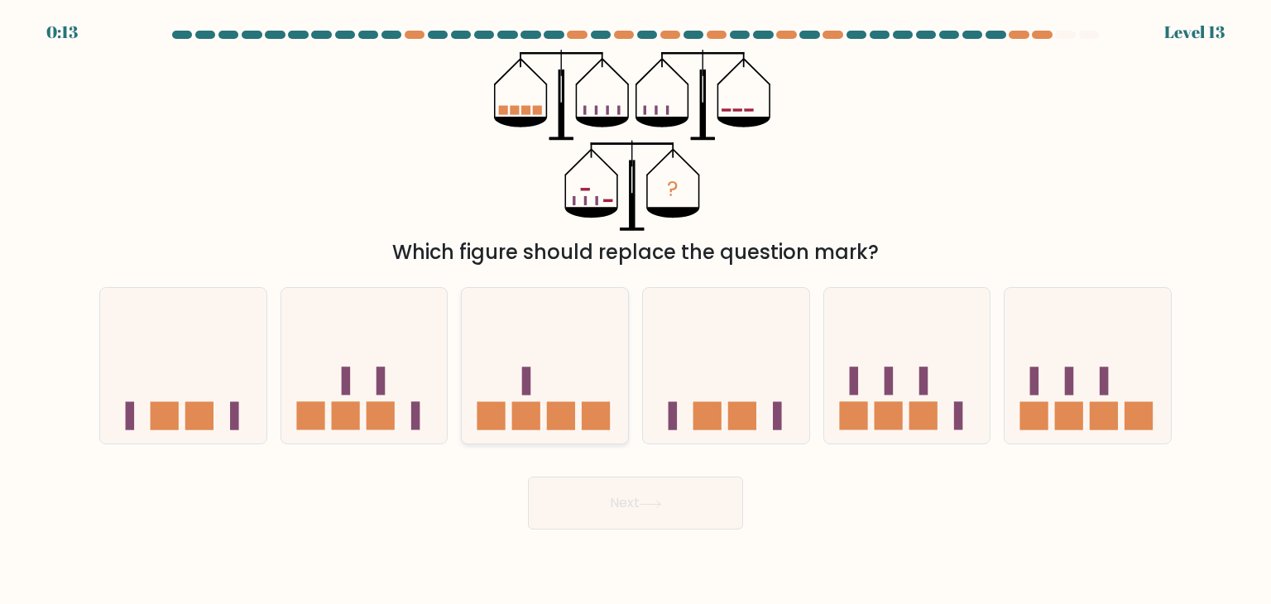
click at [553, 378] on icon at bounding box center [545, 365] width 166 height 137
click at [636, 310] on input "c." at bounding box center [636, 306] width 1 height 8
radio input "true"
click at [645, 507] on icon at bounding box center [651, 504] width 22 height 9
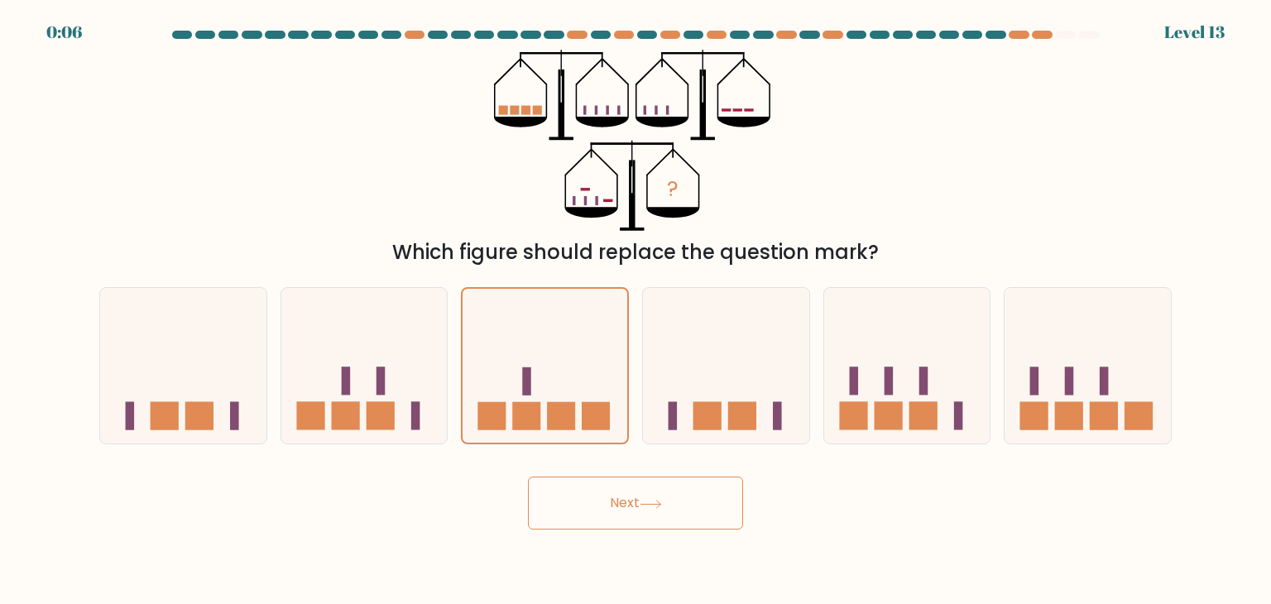
click at [645, 507] on icon at bounding box center [651, 504] width 22 height 9
click at [648, 520] on button "Next" at bounding box center [635, 503] width 215 height 53
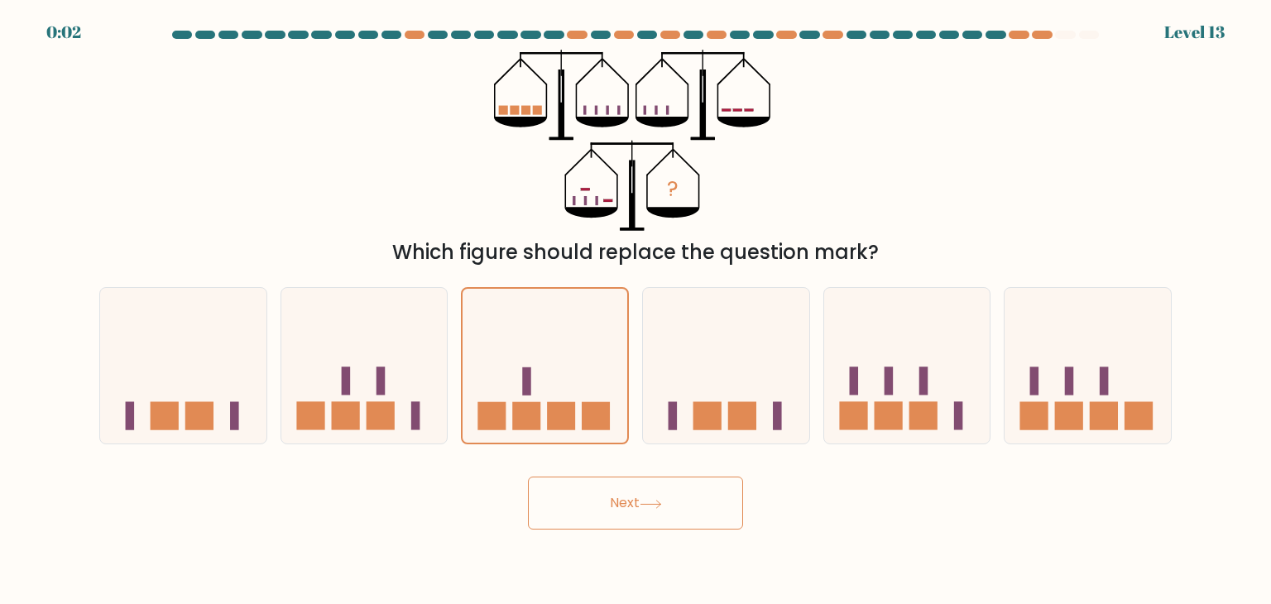
click at [648, 520] on button "Next" at bounding box center [635, 503] width 215 height 53
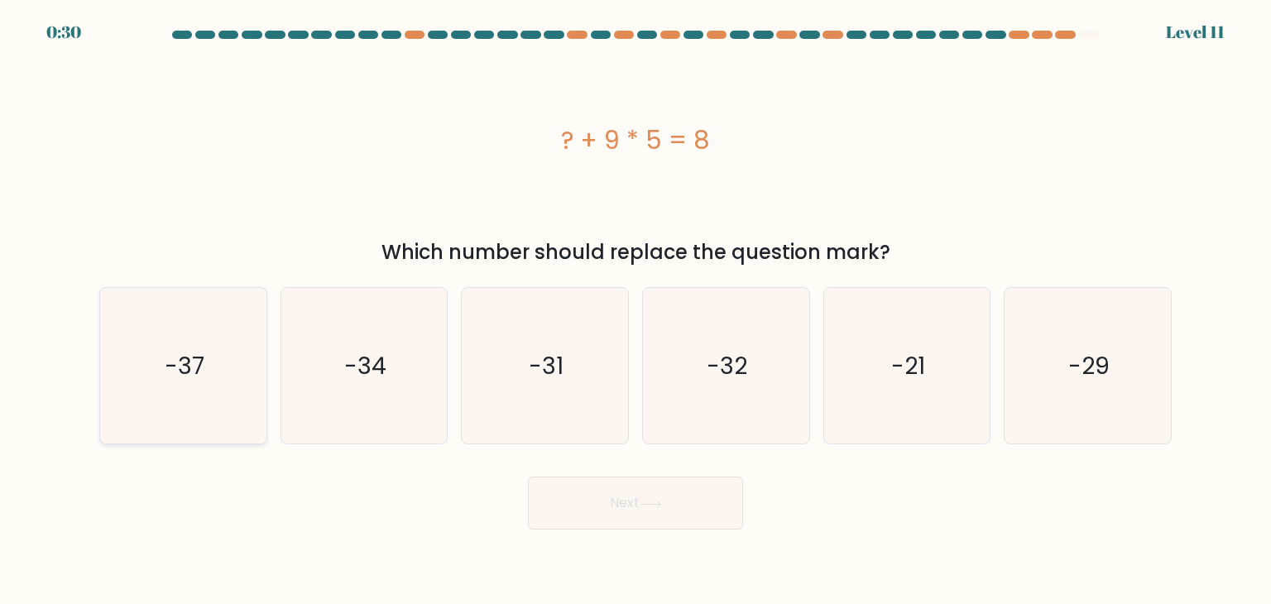
click at [136, 347] on icon "-37" at bounding box center [183, 366] width 156 height 156
click at [636, 310] on input "a. -37" at bounding box center [636, 306] width 1 height 8
radio input "true"
click at [643, 500] on icon at bounding box center [651, 504] width 22 height 9
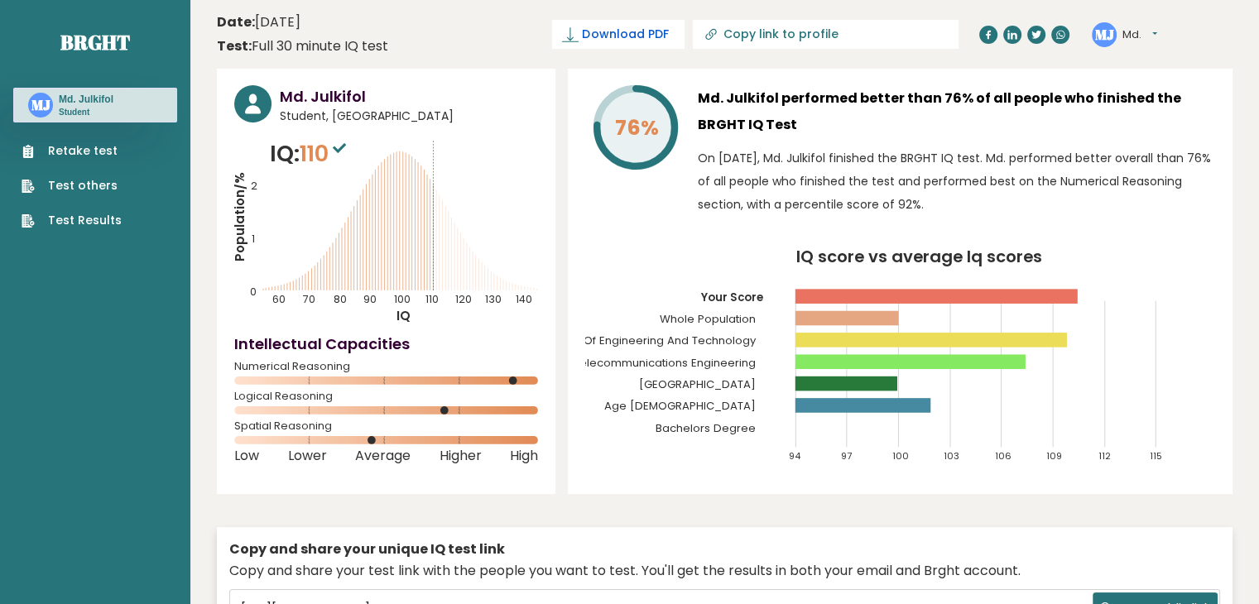
click at [668, 35] on span "Download PDF" at bounding box center [625, 34] width 86 height 17
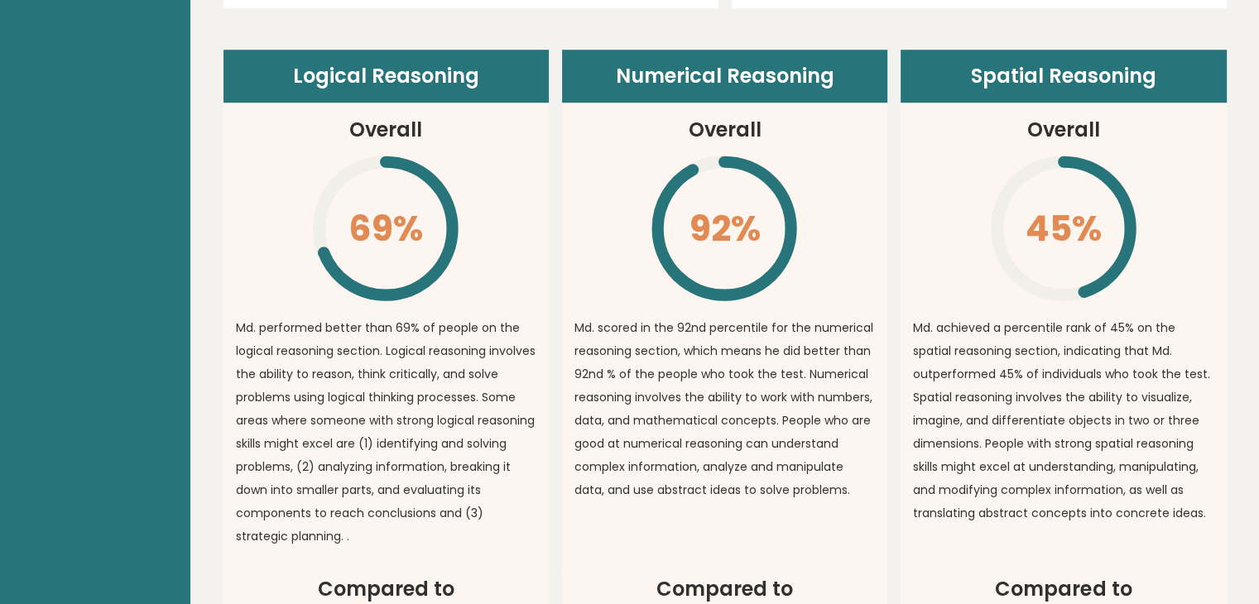
scroll to position [1190, 0]
